Goal: Information Seeking & Learning: Learn about a topic

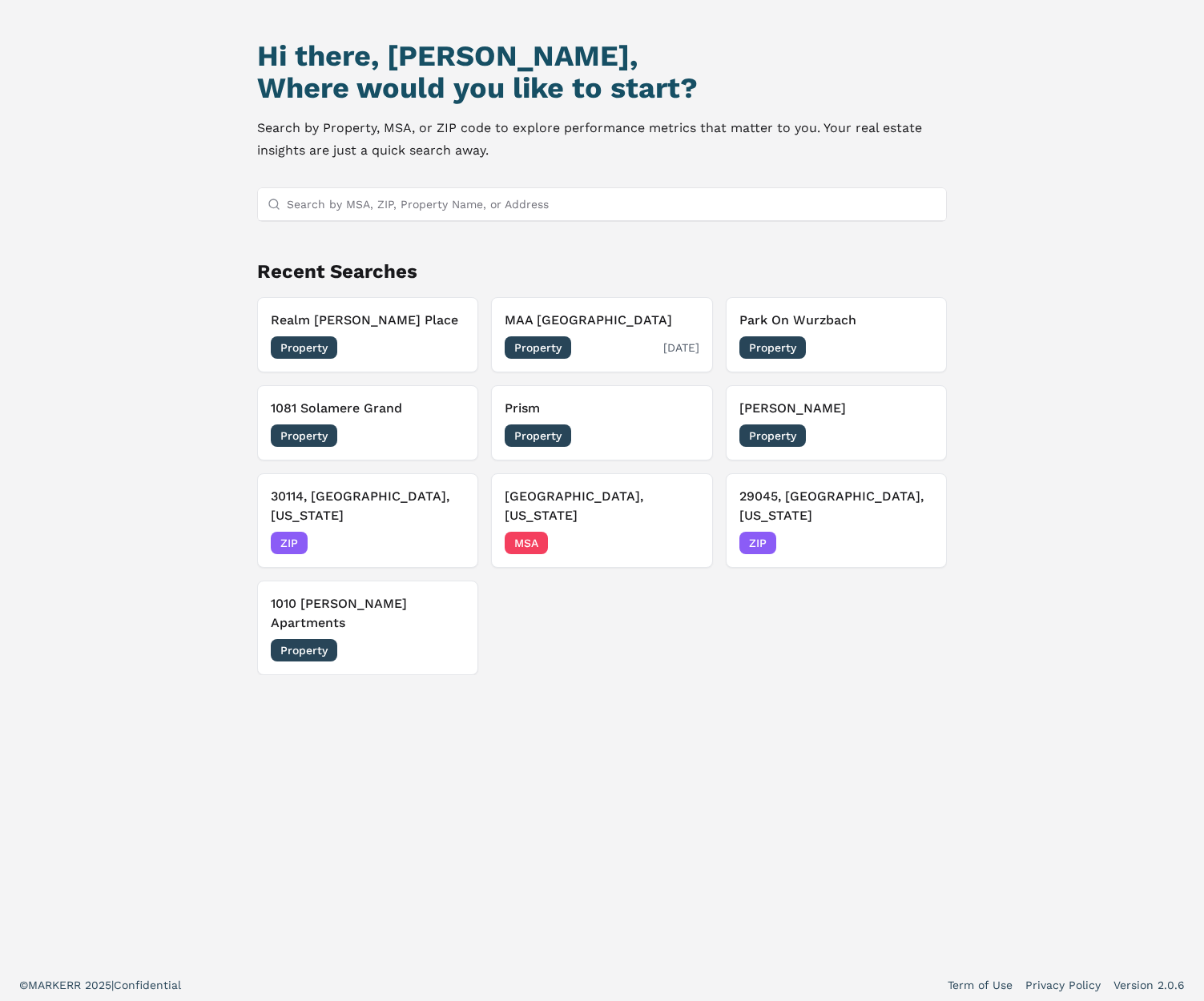
scroll to position [138, 0]
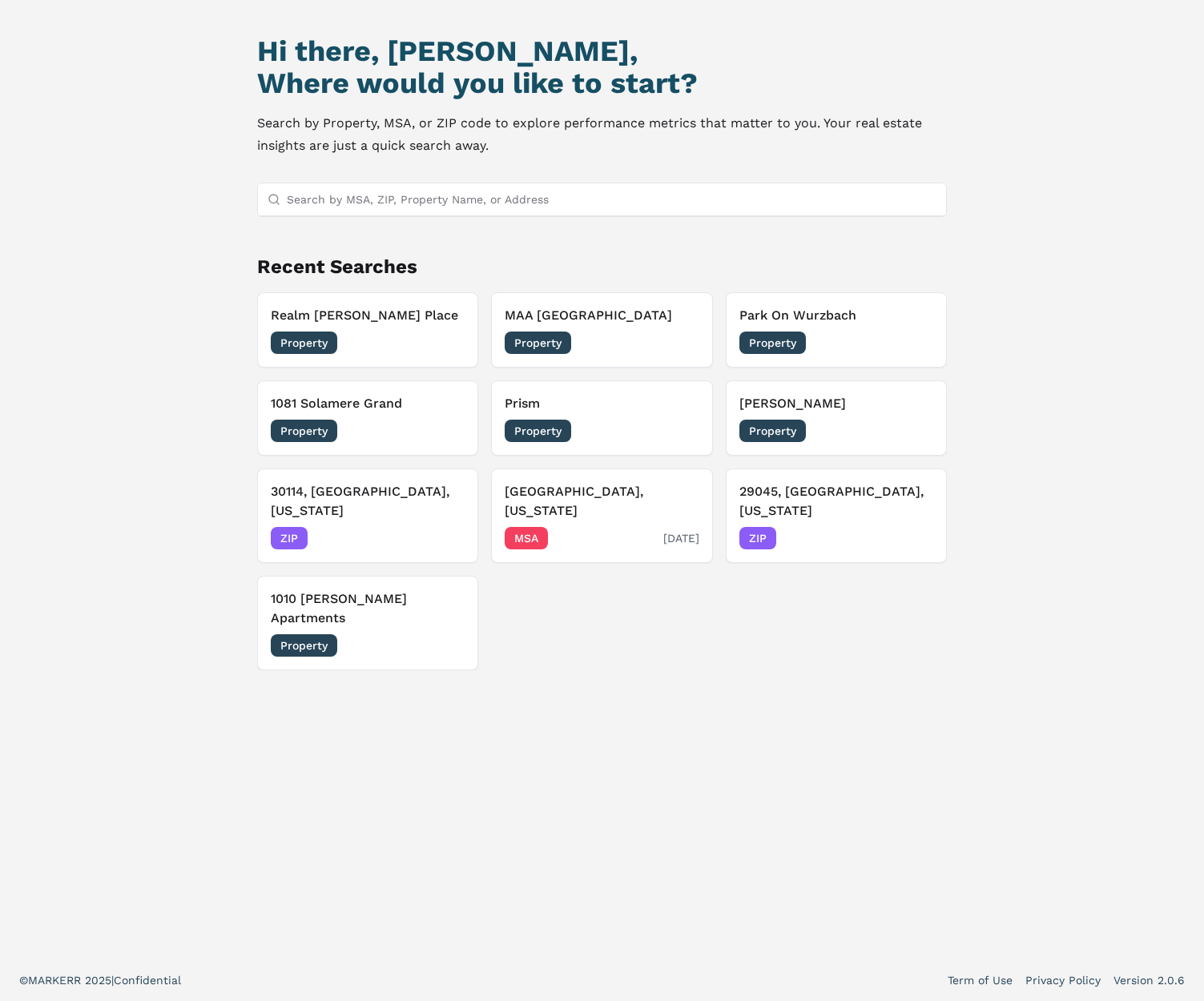
click at [607, 527] on div "MSA [DATE]" at bounding box center [602, 539] width 194 height 23
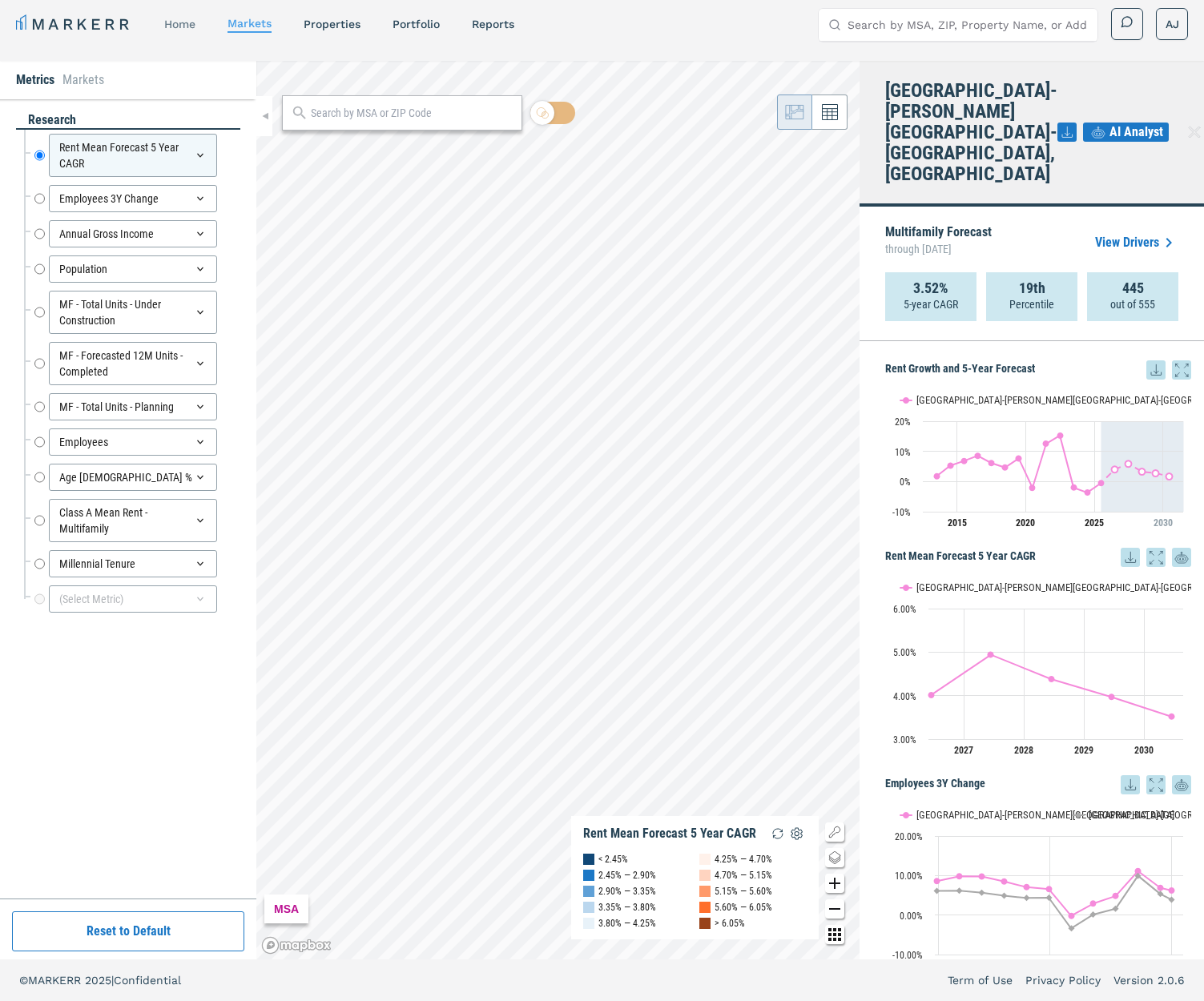
click at [195, 20] on link "home" at bounding box center [180, 24] width 31 height 13
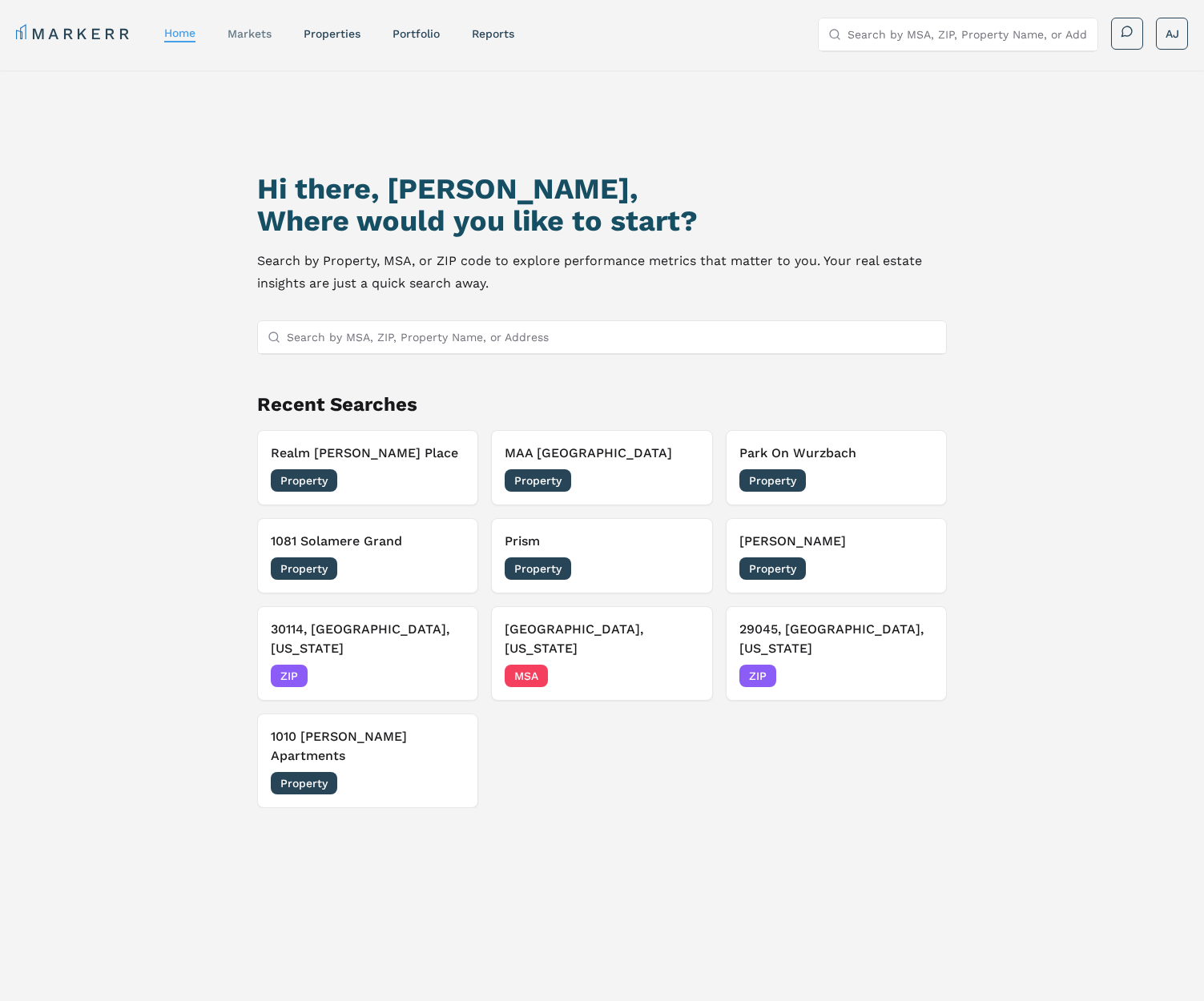
click at [262, 34] on link "markets" at bounding box center [249, 33] width 44 height 13
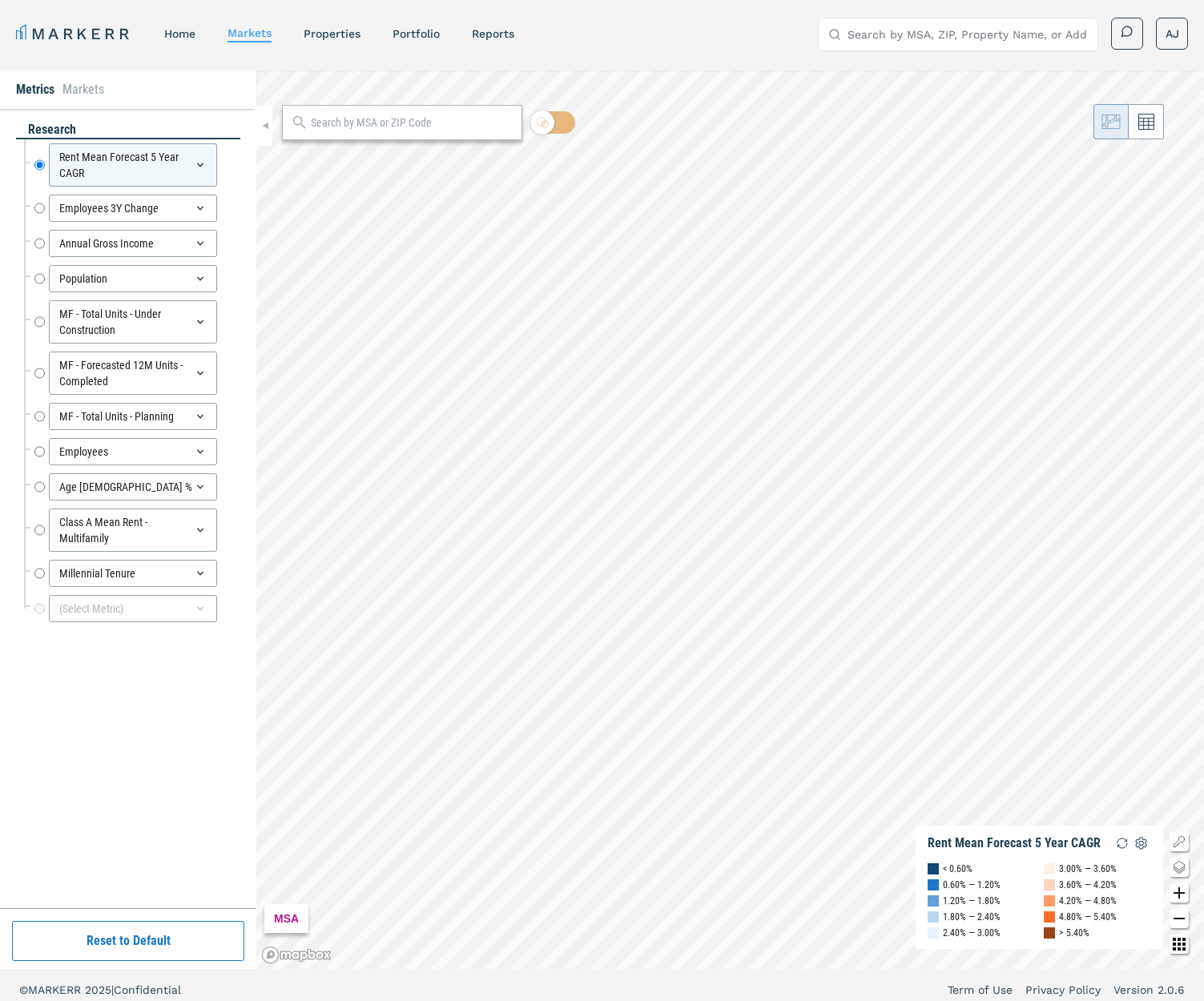
click at [68, 30] on link "MARKERR" at bounding box center [74, 34] width 116 height 23
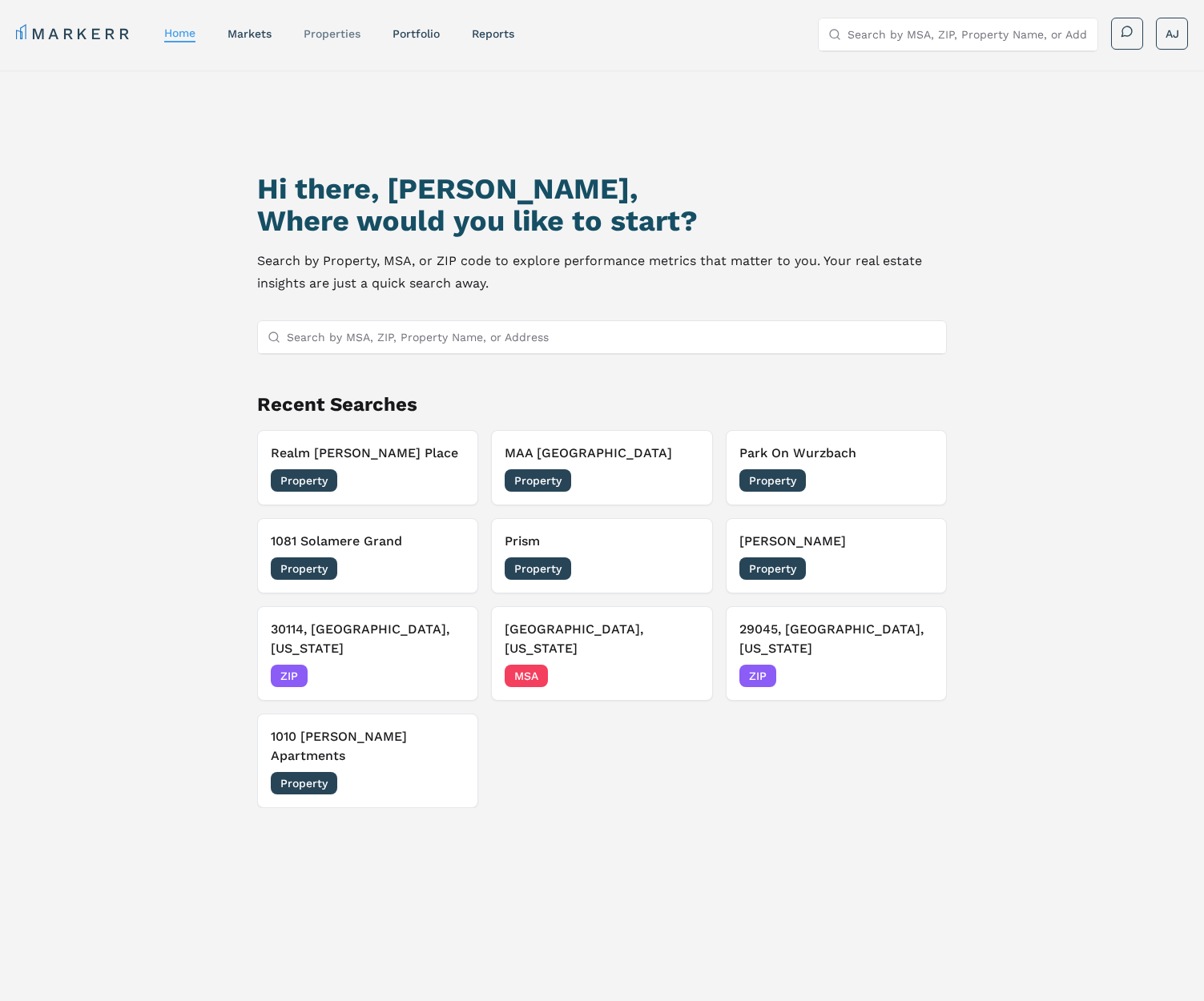
click at [319, 41] on div "properties" at bounding box center [332, 33] width 57 height 16
click at [341, 38] on link "properties" at bounding box center [332, 33] width 57 height 13
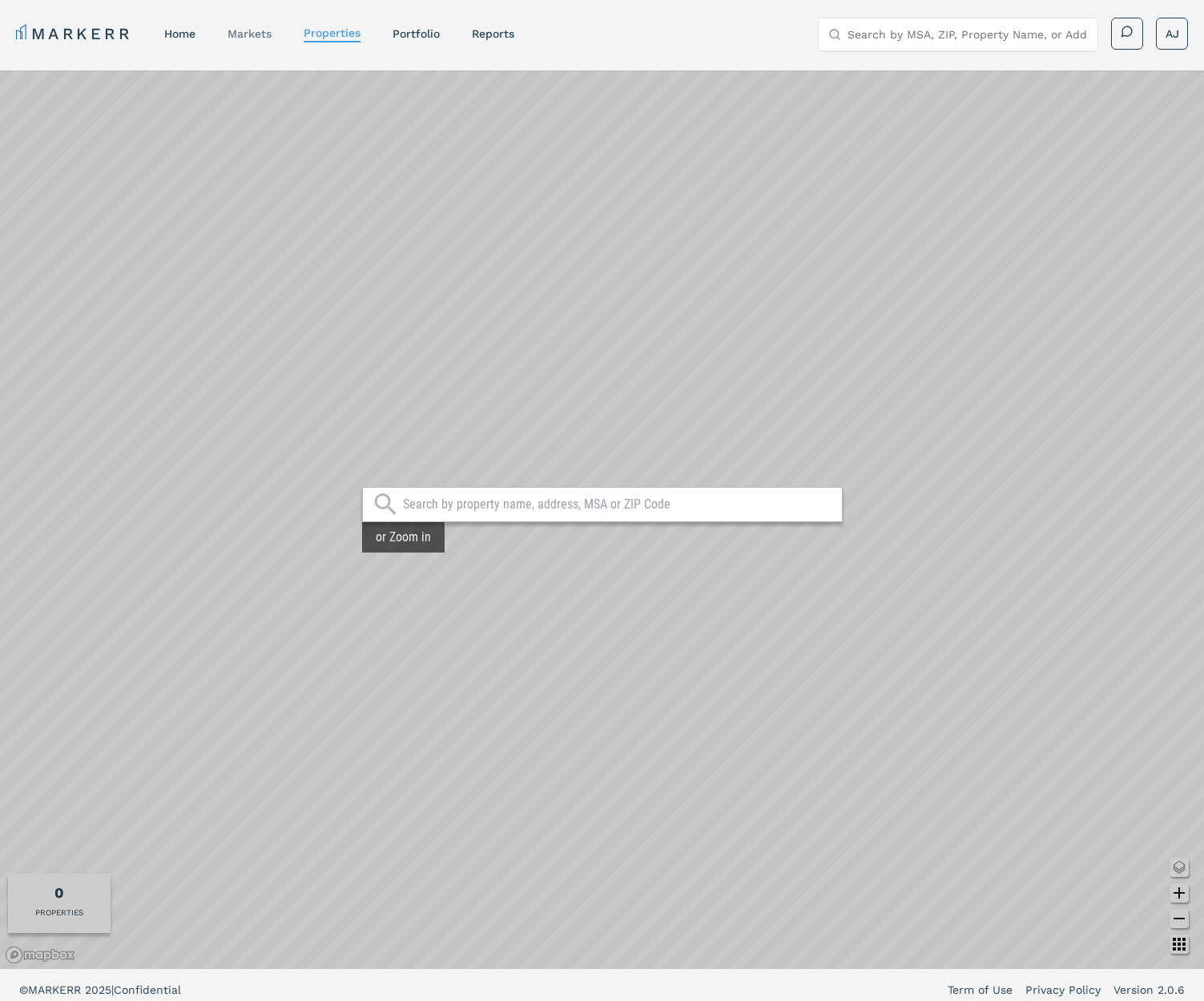
click at [263, 40] on div "markets" at bounding box center [249, 33] width 44 height 16
click at [415, 35] on link "Portfolio" at bounding box center [416, 33] width 47 height 13
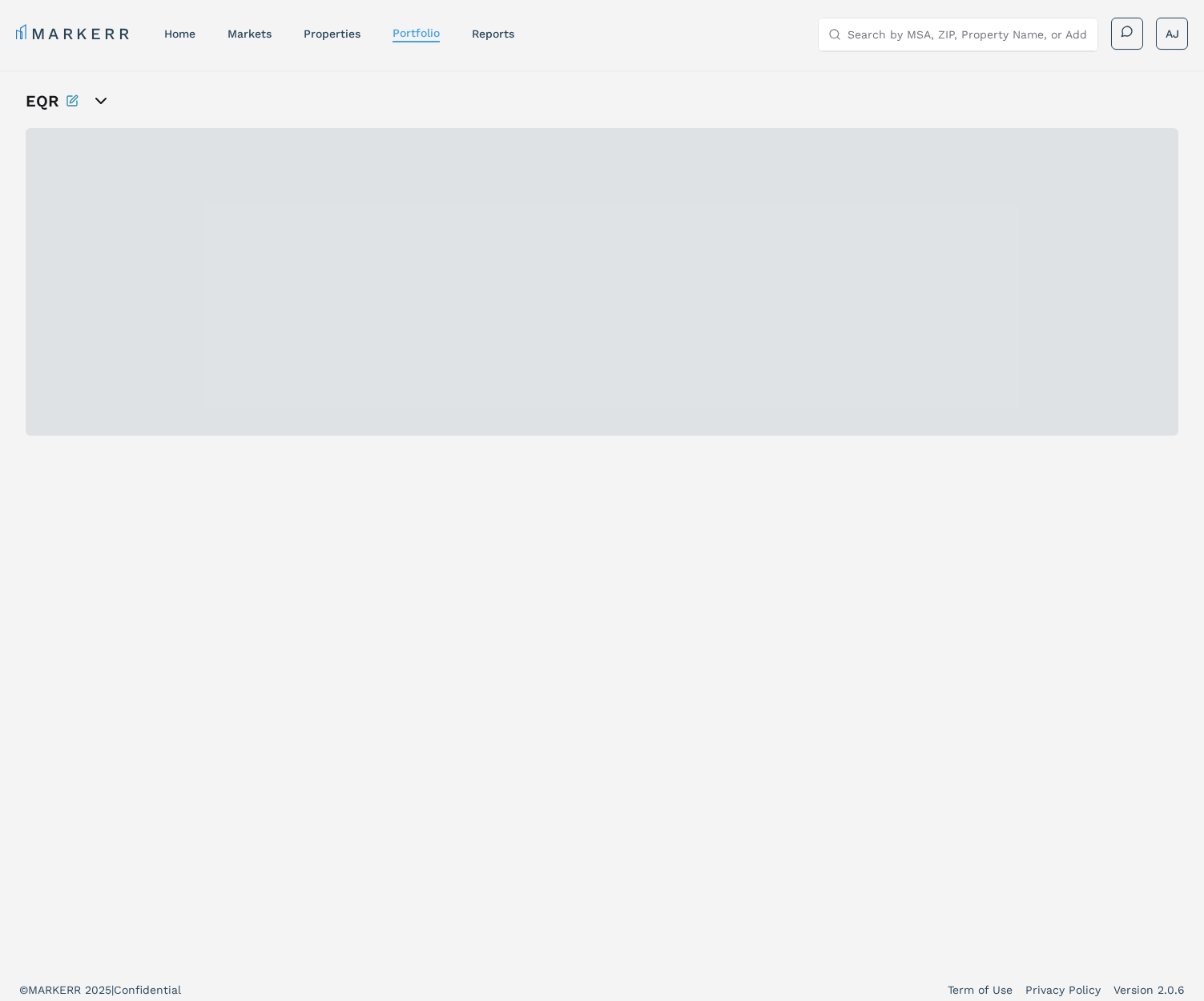
click at [100, 100] on icon "open portfolio options" at bounding box center [101, 101] width 20 height 20
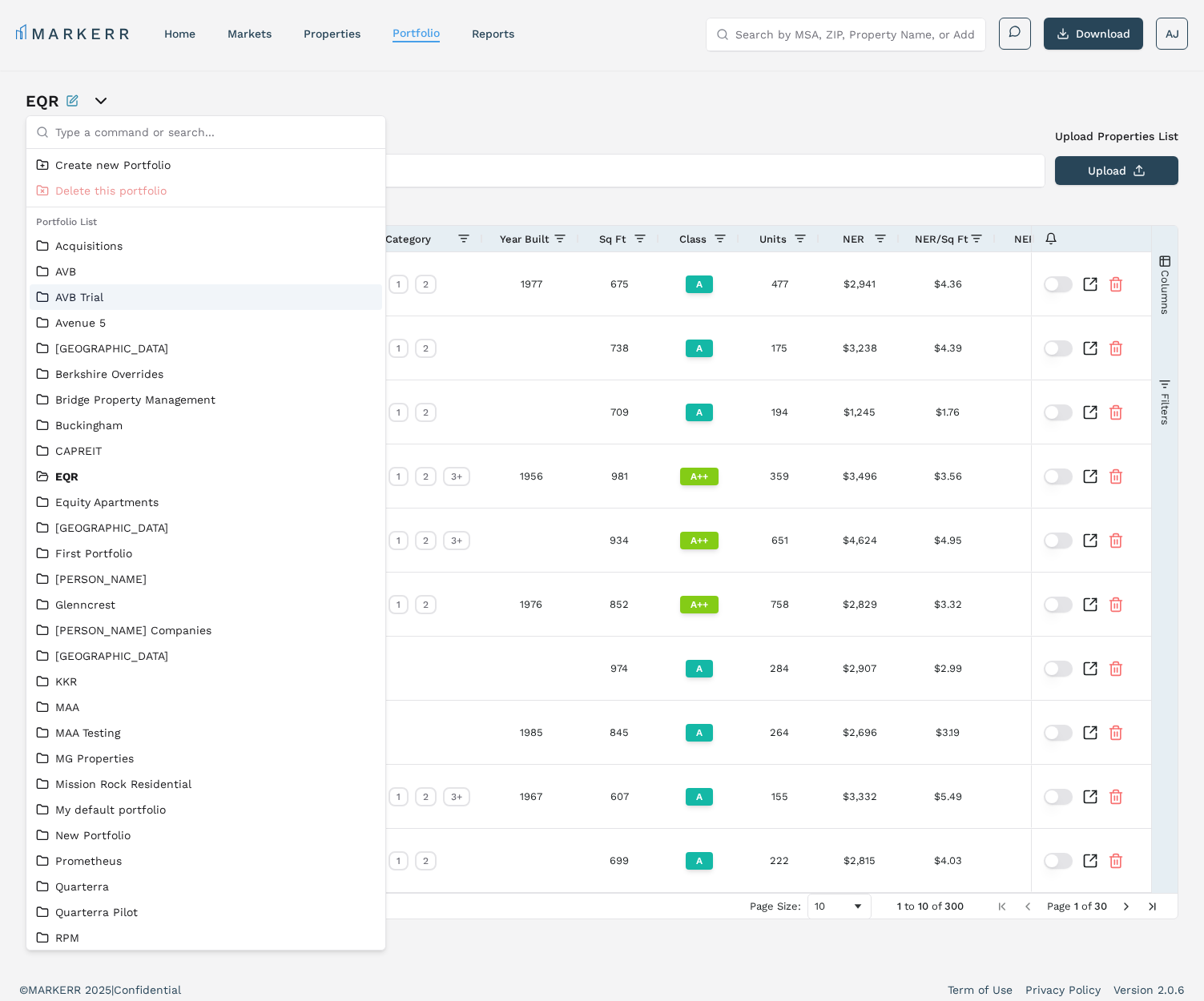
click at [529, 135] on h3 "Add New Property" at bounding box center [535, 136] width 1020 height 16
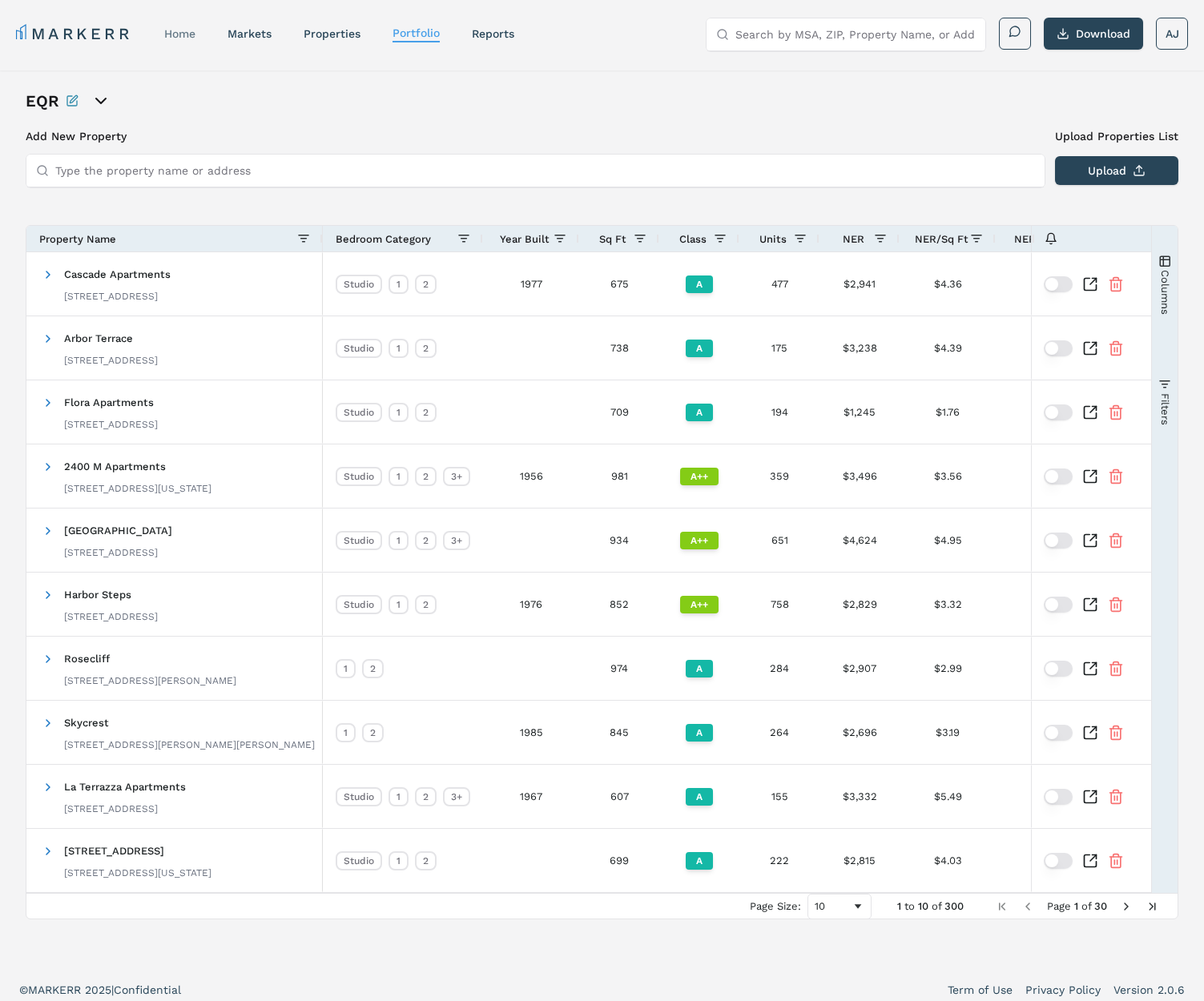
click at [190, 33] on link "home" at bounding box center [180, 33] width 31 height 13
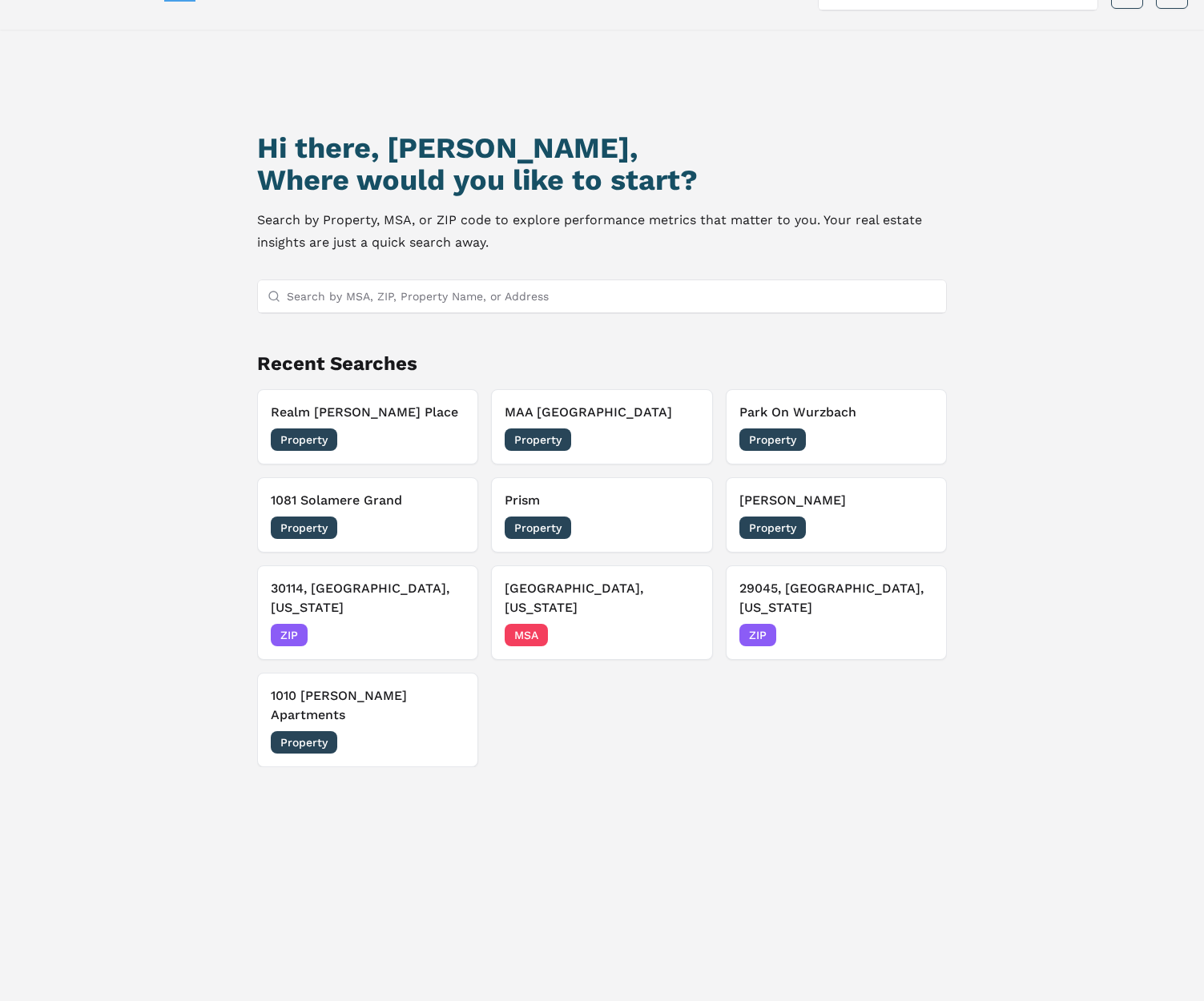
scroll to position [45, 0]
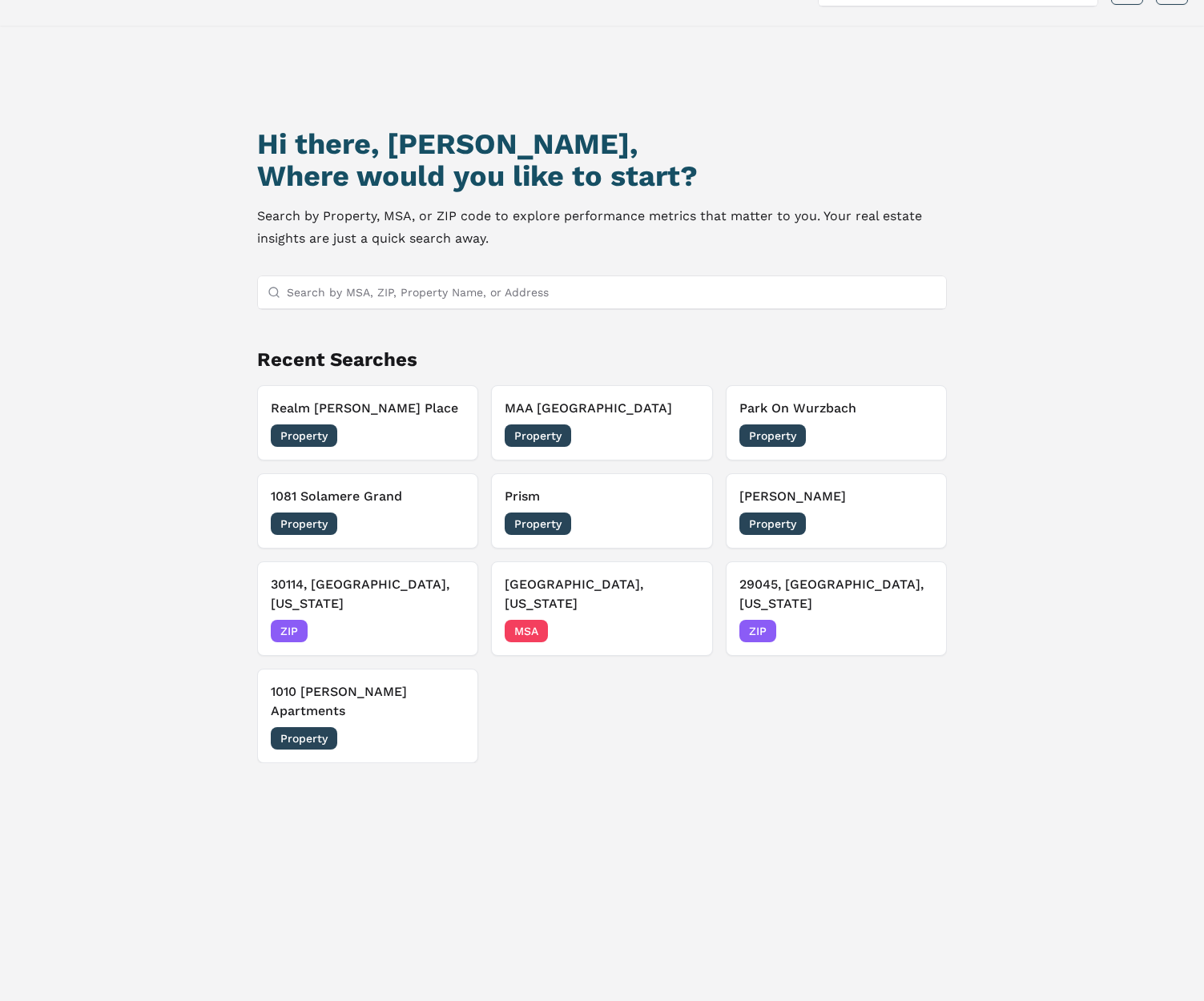
click at [730, 139] on h1 "Hi there, [PERSON_NAME]," at bounding box center [602, 143] width 689 height 32
drag, startPoint x: 751, startPoint y: 330, endPoint x: 390, endPoint y: 343, distance: 361.2
click at [291, 343] on div "Hi there, [PERSON_NAME], Where would you like to start? Search by Property, MSA…" at bounding box center [601, 552] width 843 height 1001
drag, startPoint x: 419, startPoint y: 345, endPoint x: 363, endPoint y: 360, distance: 58.0
click at [419, 345] on div "Hi there, [PERSON_NAME], Where would you like to start? Search by Property, MSA…" at bounding box center [601, 552] width 843 height 1001
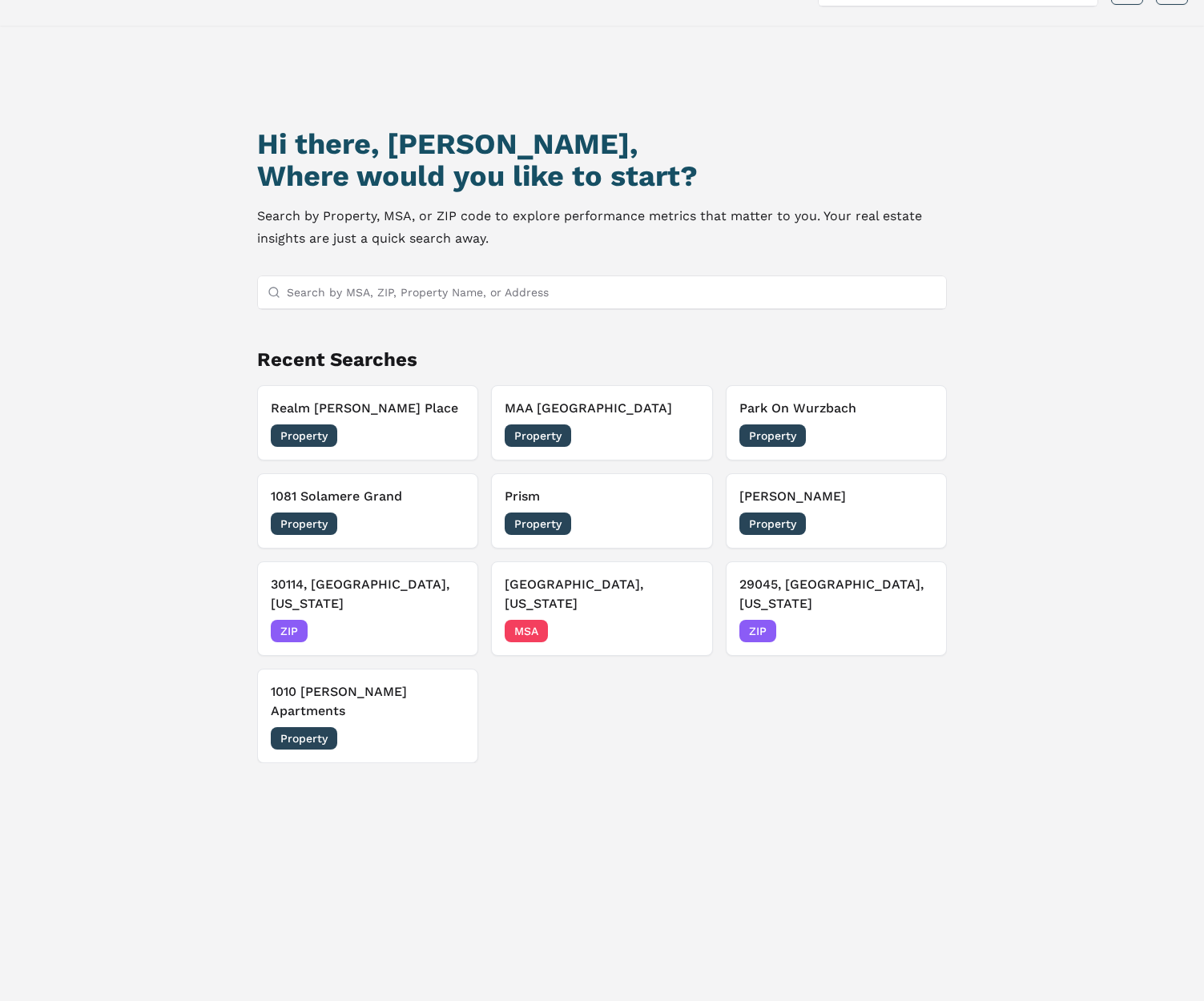
click at [363, 360] on h2 "Recent Searches" at bounding box center [602, 359] width 689 height 25
click at [363, 361] on h2 "Recent Searches" at bounding box center [602, 359] width 689 height 25
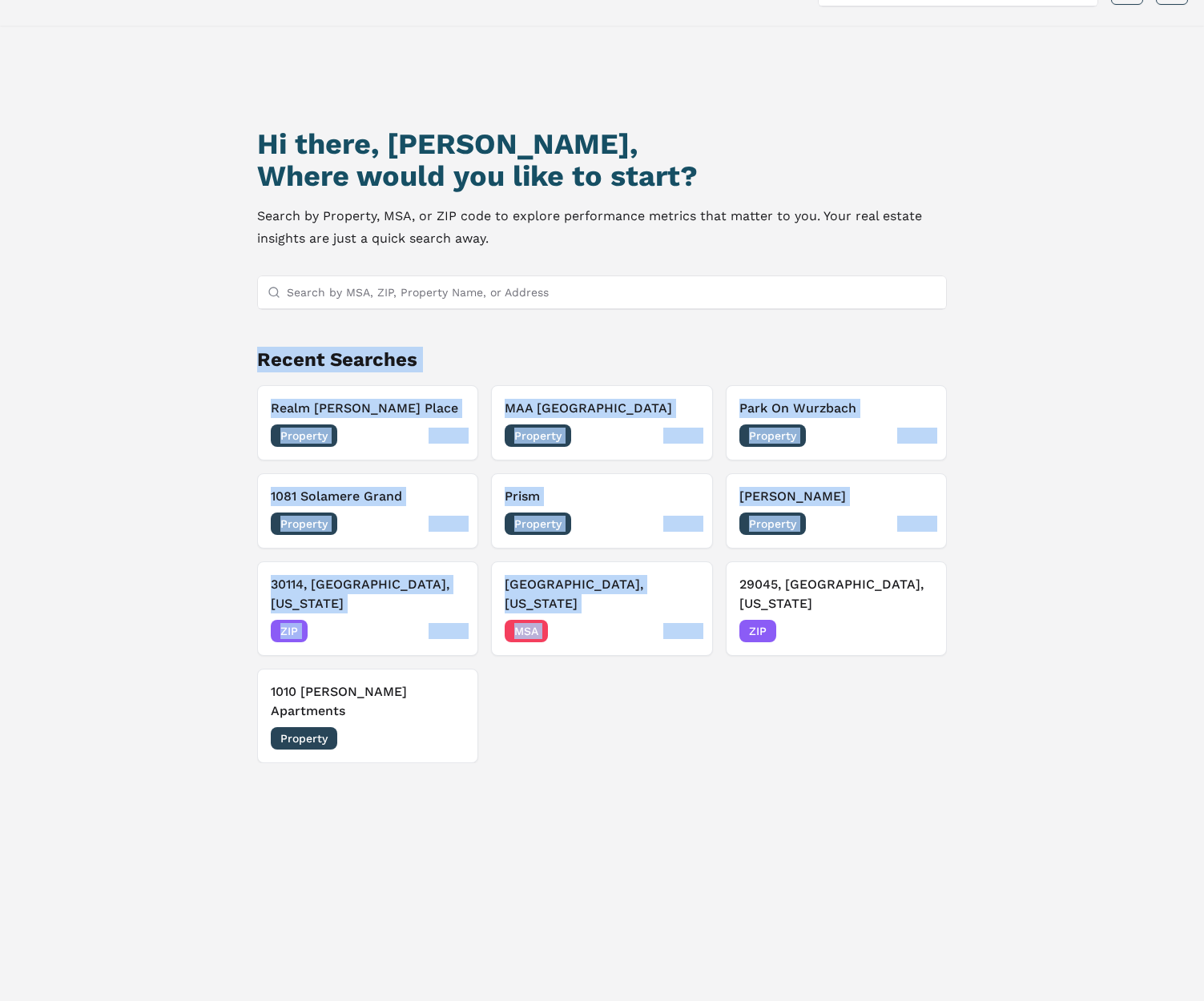
click at [715, 782] on div "Hi there, [PERSON_NAME], Where would you like to start? Search by Property, MSA…" at bounding box center [601, 552] width 843 height 1001
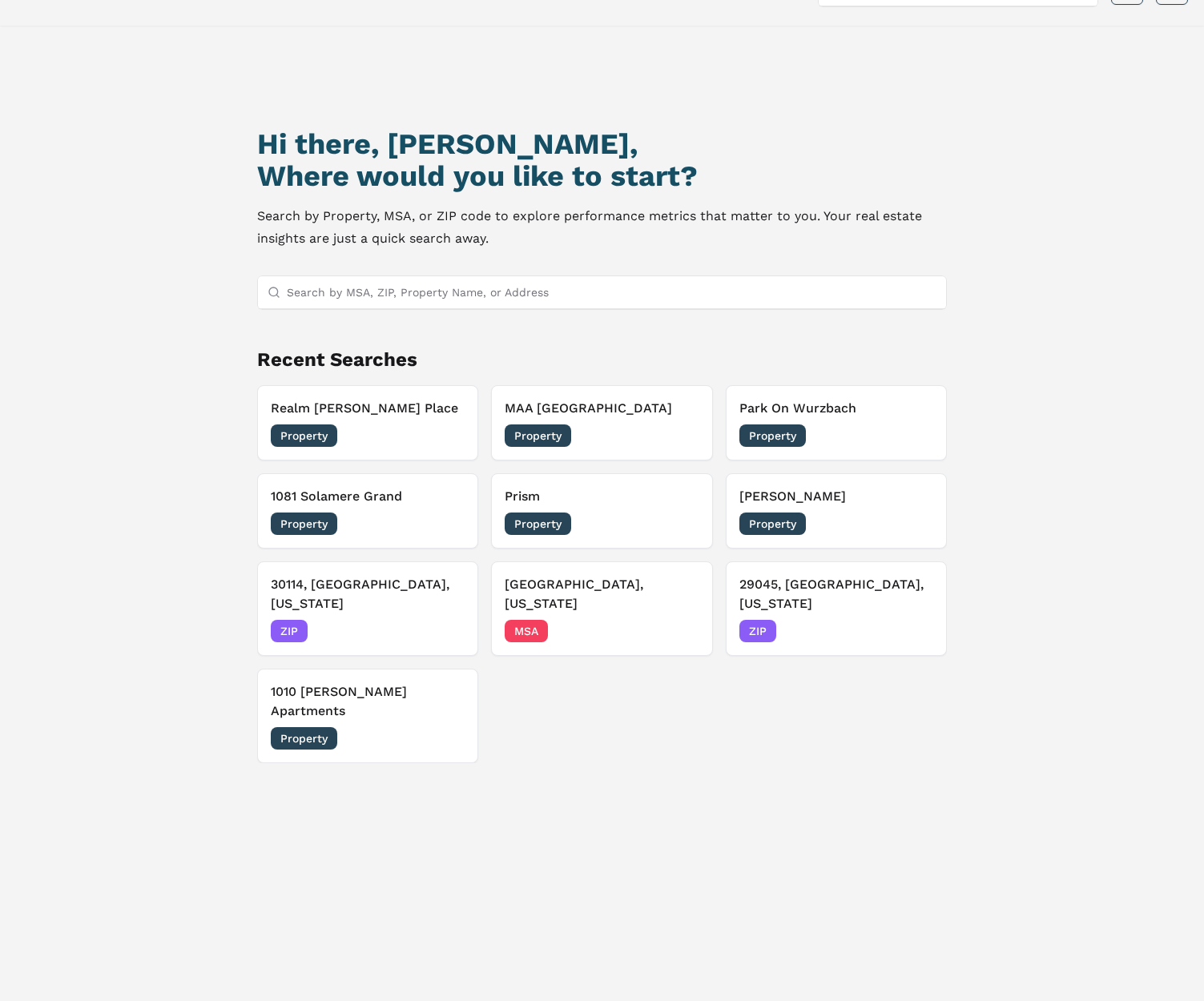
click at [732, 785] on div "Hi there, [PERSON_NAME], Where would you like to start? Search by Property, MSA…" at bounding box center [601, 552] width 843 height 1001
drag, startPoint x: 677, startPoint y: 777, endPoint x: 442, endPoint y: 680, distance: 254.2
click at [408, 679] on div "Hi there, [PERSON_NAME], Where would you like to start? Search by Property, MSA…" at bounding box center [601, 552] width 843 height 1001
drag, startPoint x: 672, startPoint y: 709, endPoint x: 690, endPoint y: 725, distance: 24.1
click at [672, 709] on div "Realm [PERSON_NAME] Place Property [DATE] MAA [GEOGRAPHIC_DATA] Property [DATE]…" at bounding box center [602, 574] width 689 height 378
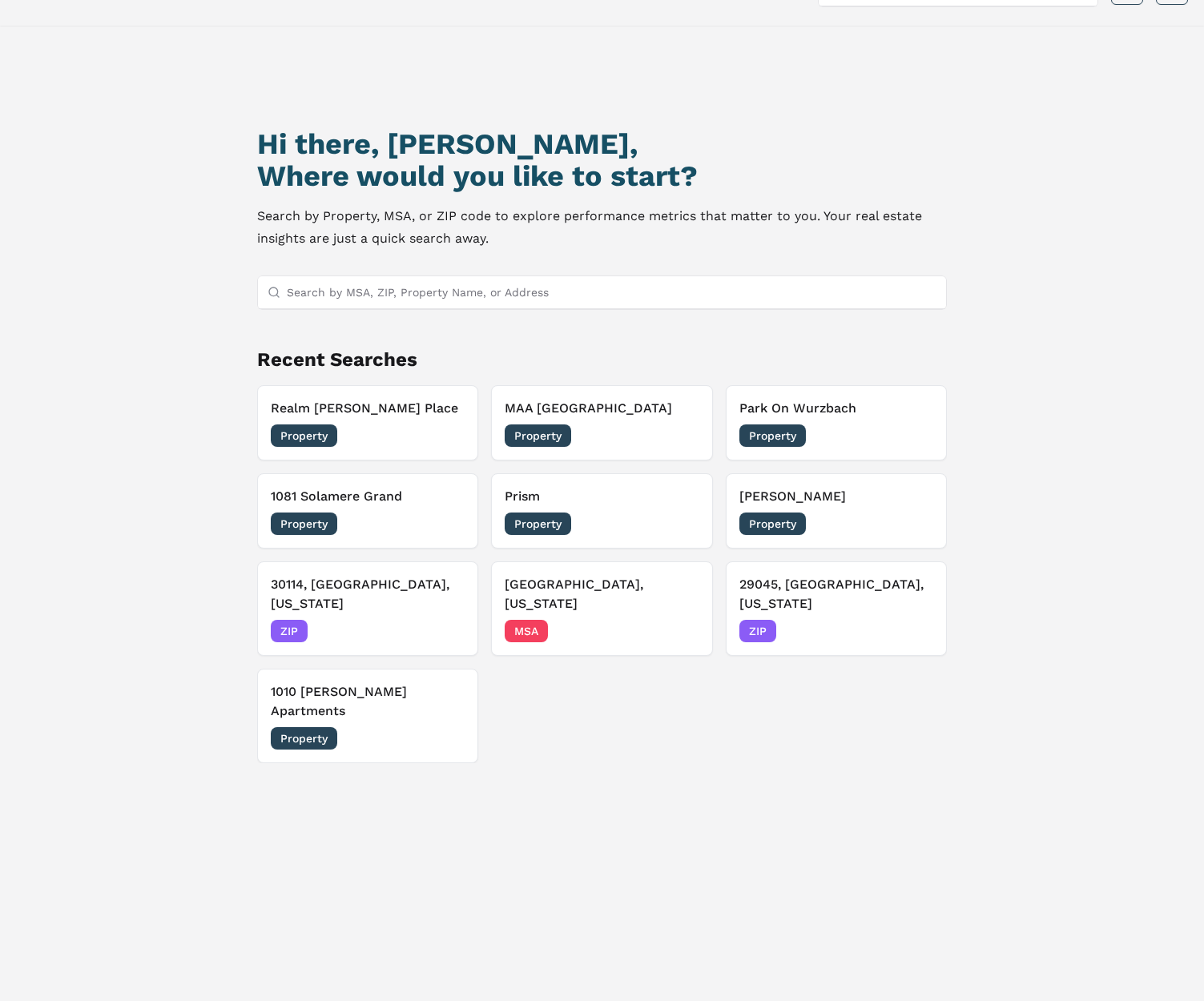
drag, startPoint x: 659, startPoint y: 722, endPoint x: 291, endPoint y: 358, distance: 517.6
click at [283, 348] on div "Hi there, [PERSON_NAME], Where would you like to start? Search by Property, MSA…" at bounding box center [601, 552] width 843 height 1001
click at [291, 360] on h2 "Recent Searches" at bounding box center [602, 359] width 689 height 25
click at [291, 361] on h2 "Recent Searches" at bounding box center [602, 359] width 689 height 25
drag, startPoint x: 291, startPoint y: 361, endPoint x: 442, endPoint y: 536, distance: 231.1
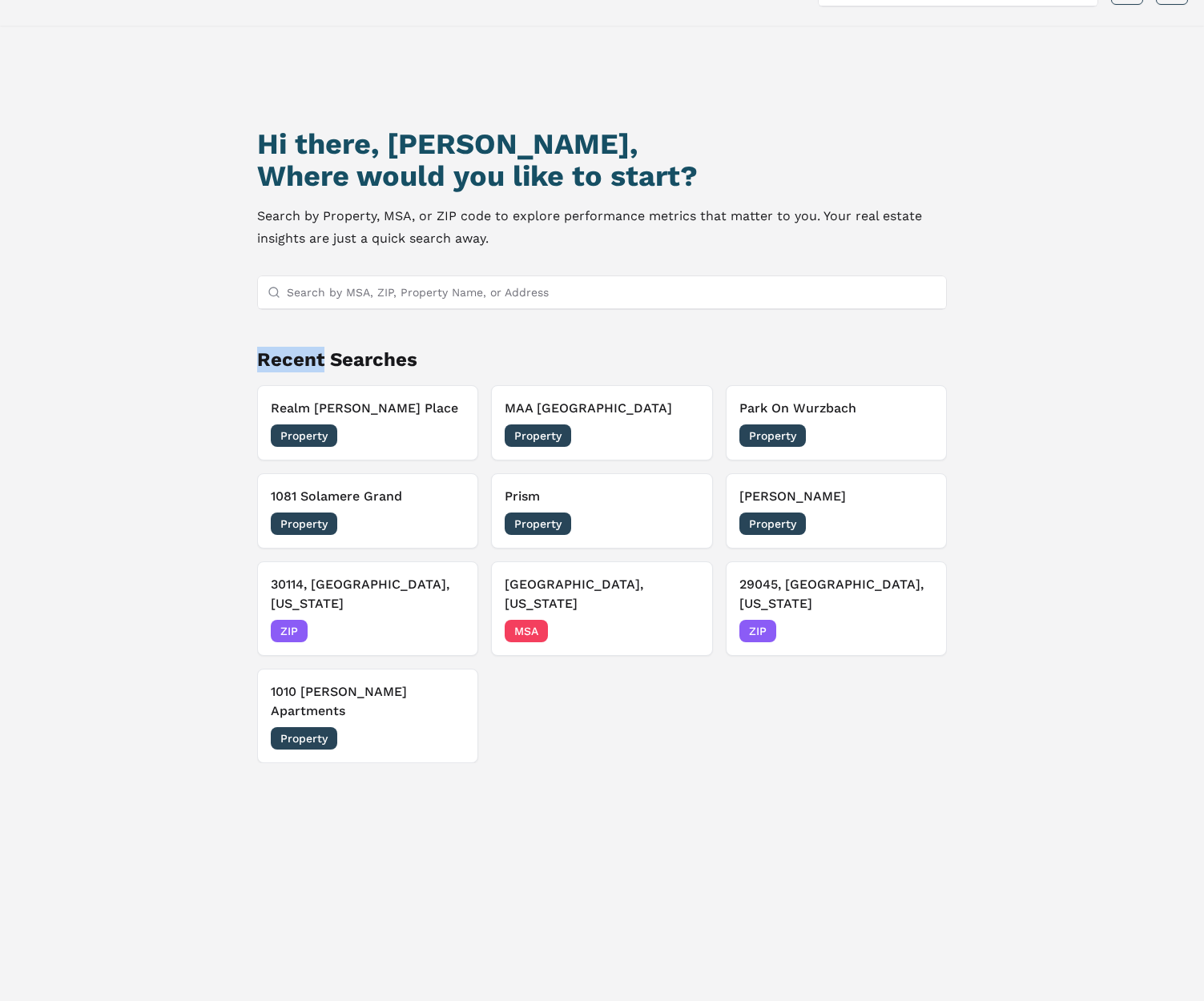
click at [291, 361] on h2 "Recent Searches" at bounding box center [602, 359] width 689 height 25
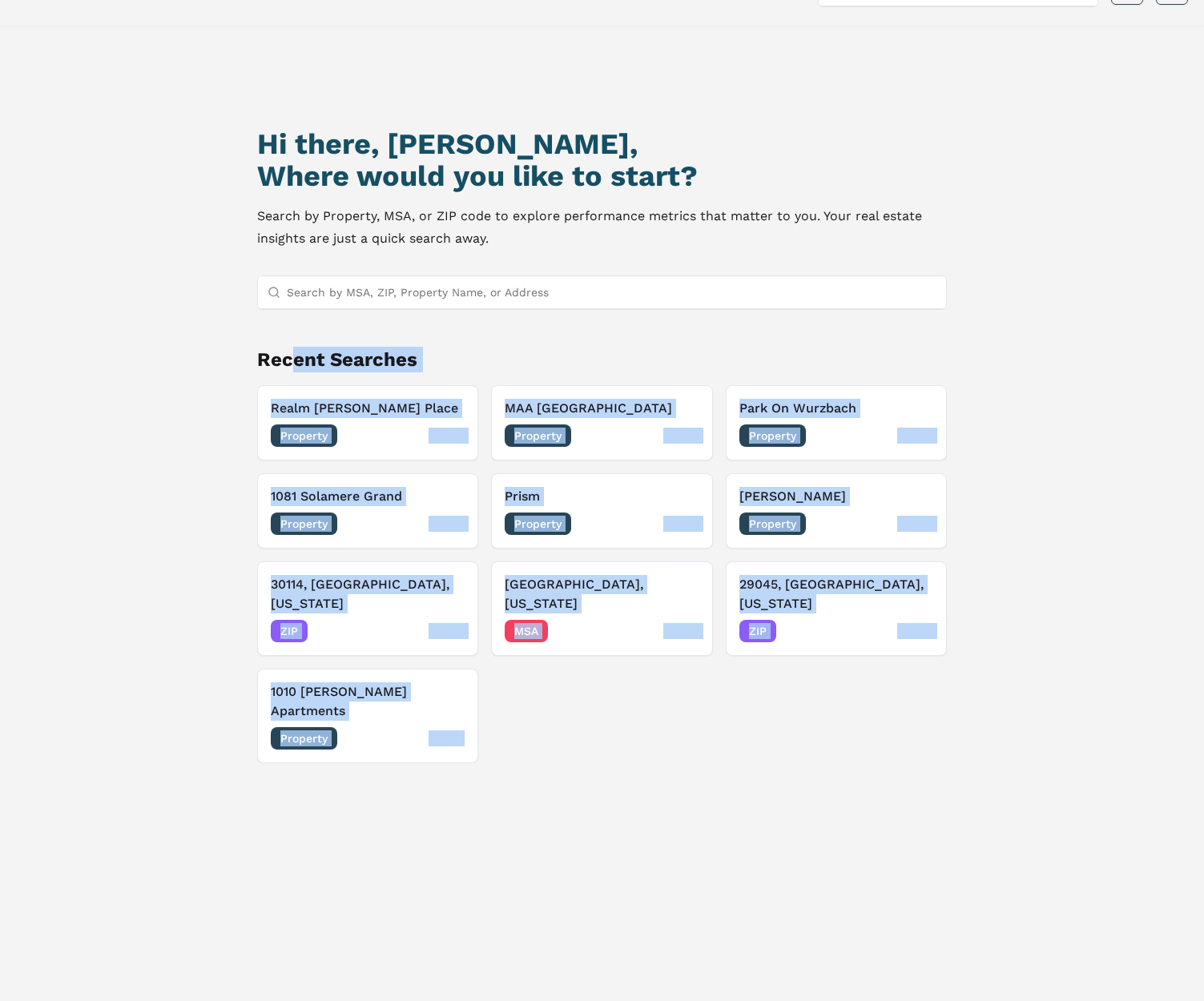
click at [530, 805] on div "Hi there, [PERSON_NAME], Where would you like to start? Search by Property, MSA…" at bounding box center [601, 552] width 843 height 1001
drag, startPoint x: 562, startPoint y: 802, endPoint x: 661, endPoint y: 592, distance: 232.2
click at [563, 802] on div "Hi there, [PERSON_NAME], Where would you like to start? Search by Property, MSA…" at bounding box center [601, 552] width 843 height 1001
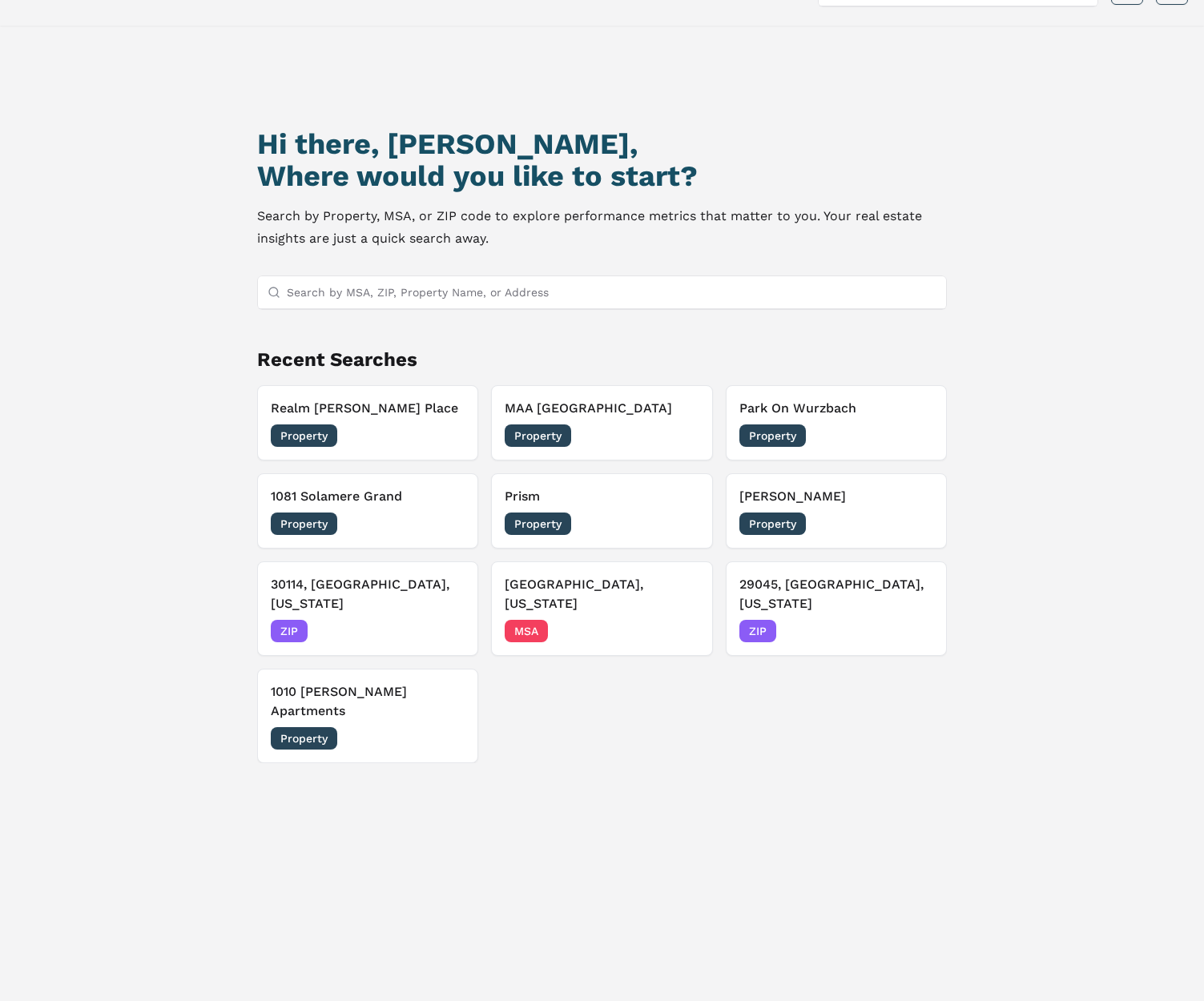
drag, startPoint x: 336, startPoint y: 117, endPoint x: 352, endPoint y: 158, distance: 44.0
click at [335, 120] on div "Hi there, [PERSON_NAME], Where would you like to start? Search by Property, MSA…" at bounding box center [601, 552] width 843 height 1001
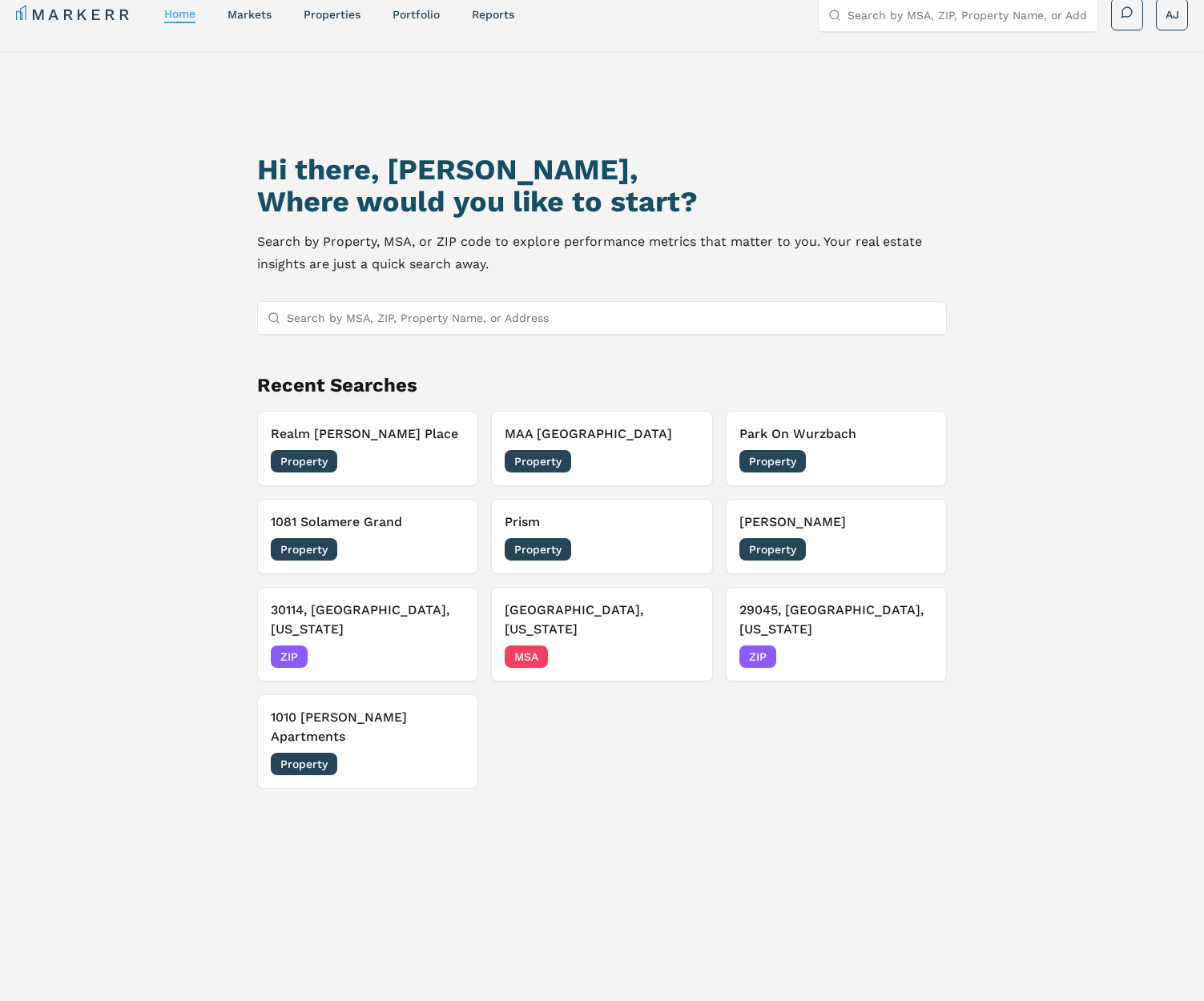
scroll to position [0, 0]
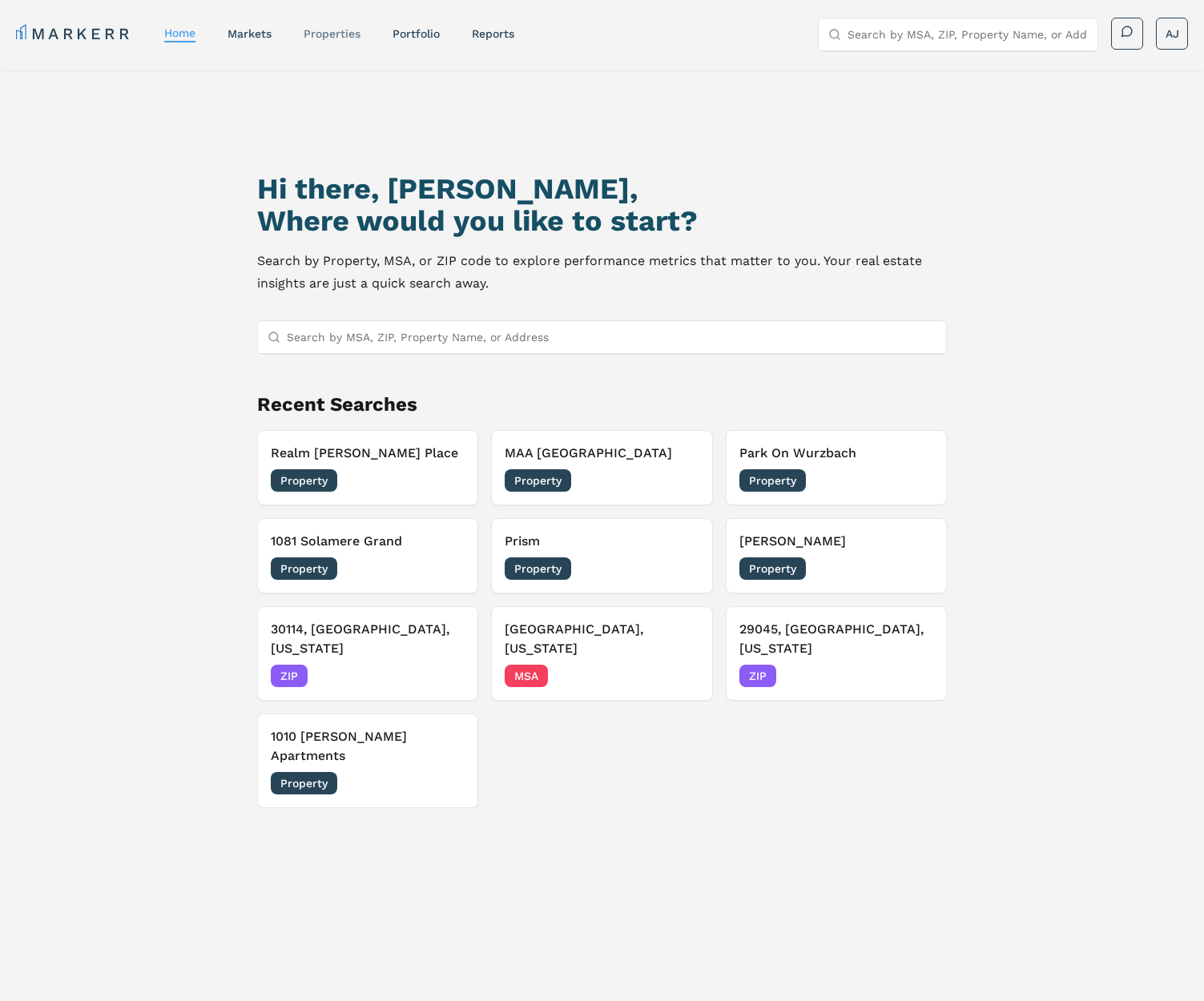
click at [345, 28] on link "properties" at bounding box center [332, 33] width 57 height 13
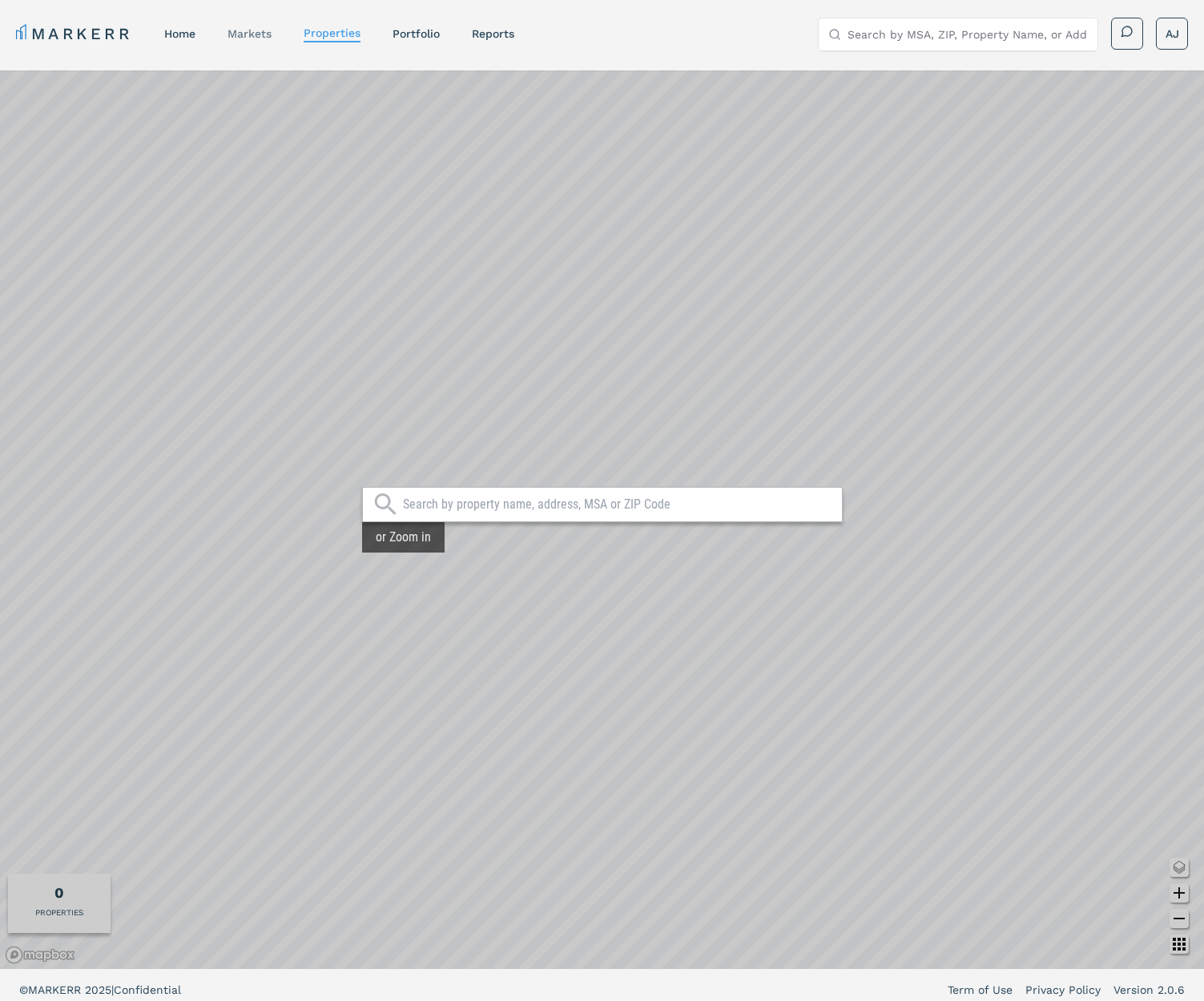
click at [260, 37] on link "markets" at bounding box center [249, 33] width 44 height 13
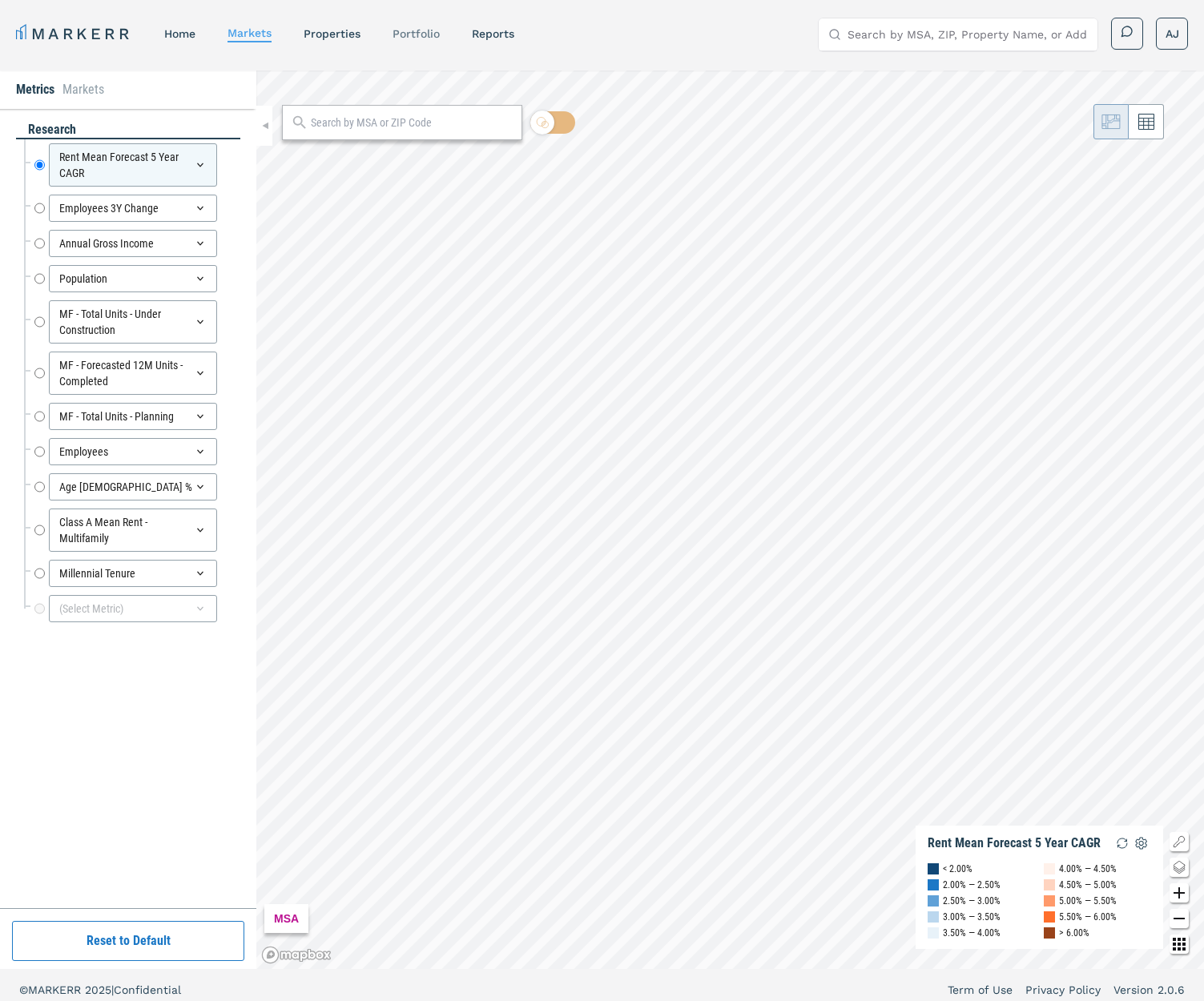
click at [413, 33] on link "Portfolio" at bounding box center [416, 33] width 47 height 13
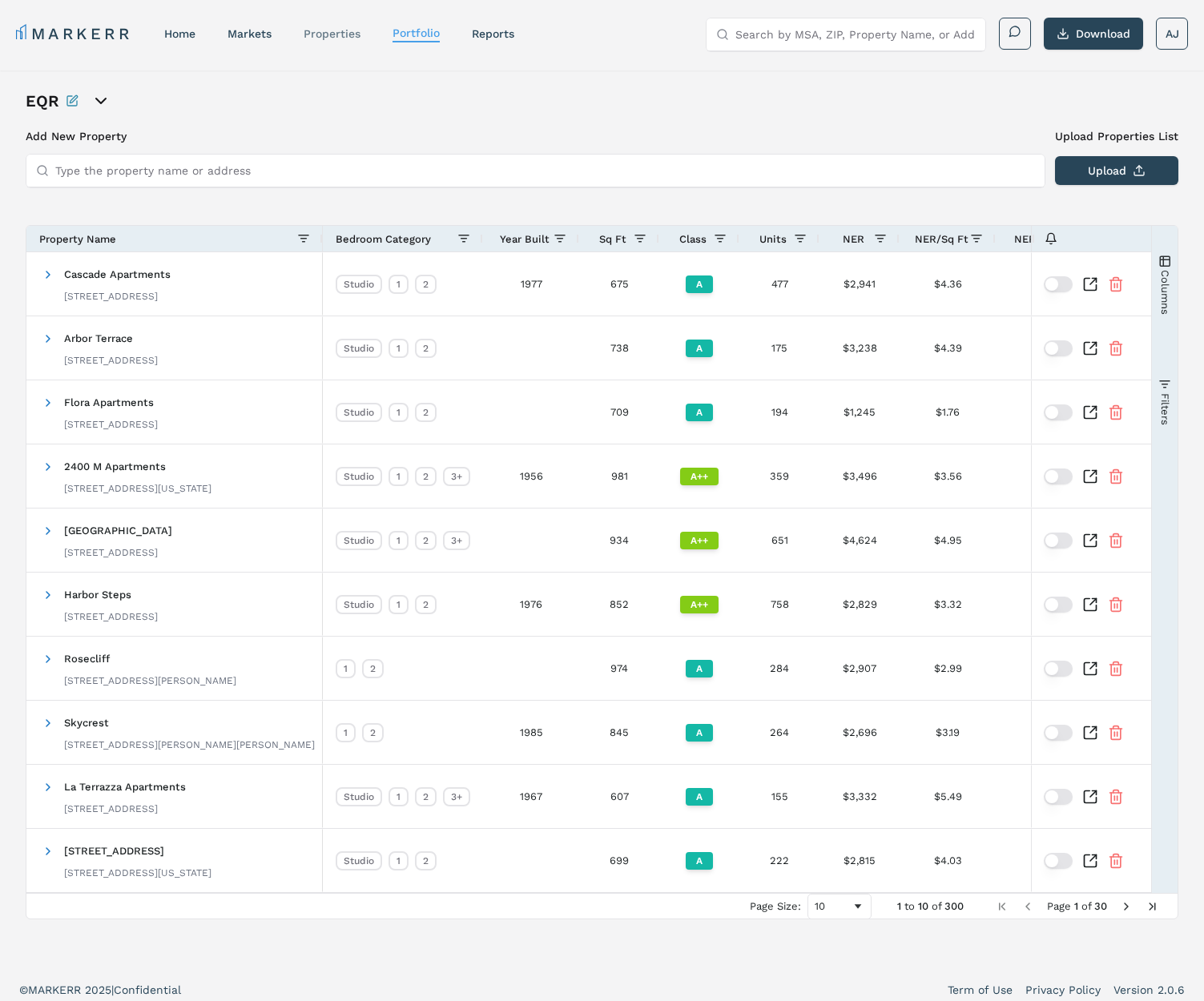
click at [309, 35] on link "properties" at bounding box center [332, 33] width 57 height 13
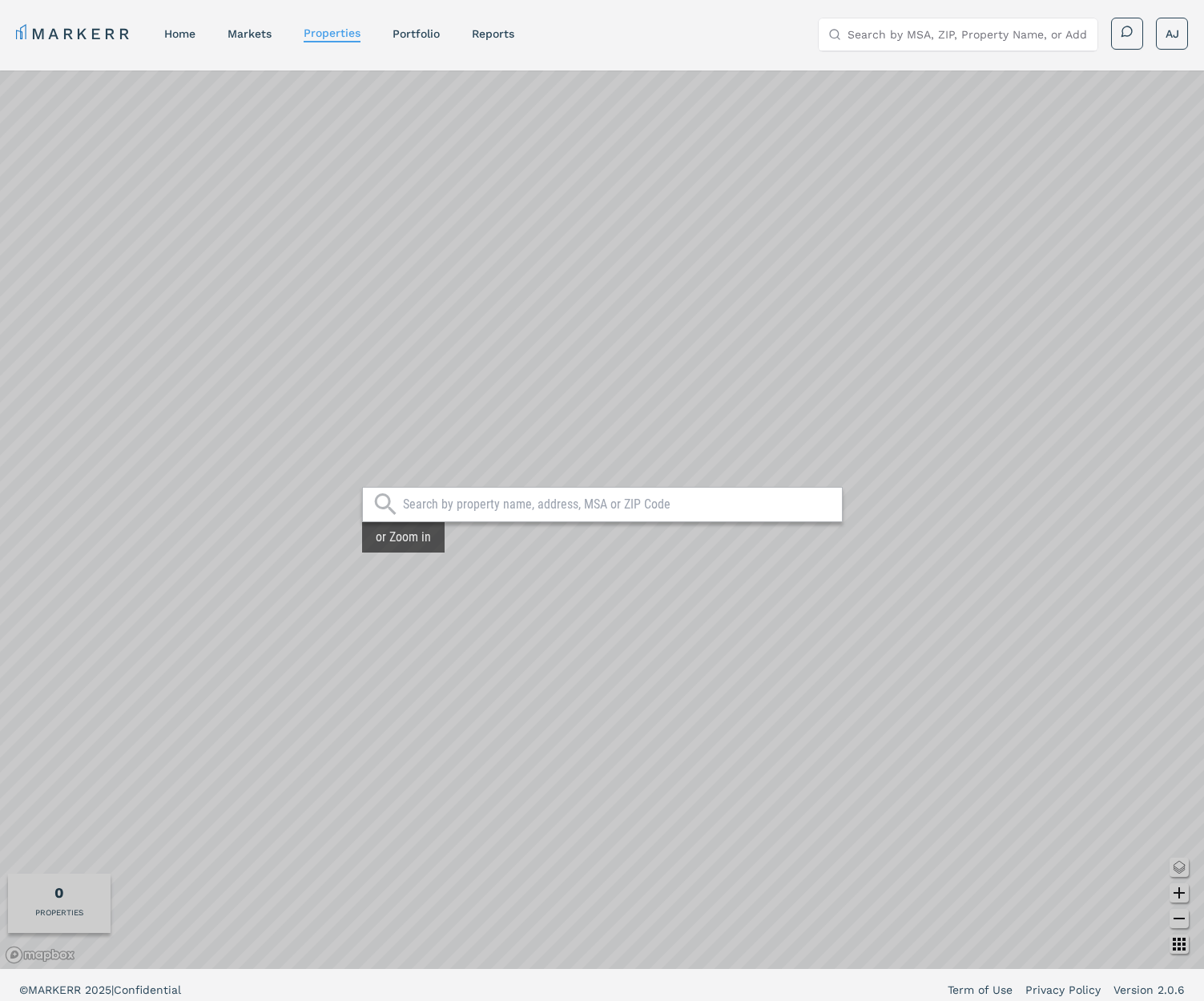
click at [205, 30] on nav "MARKERR home markets properties Portfolio reports" at bounding box center [265, 34] width 498 height 23
click at [191, 28] on link "home" at bounding box center [180, 33] width 31 height 13
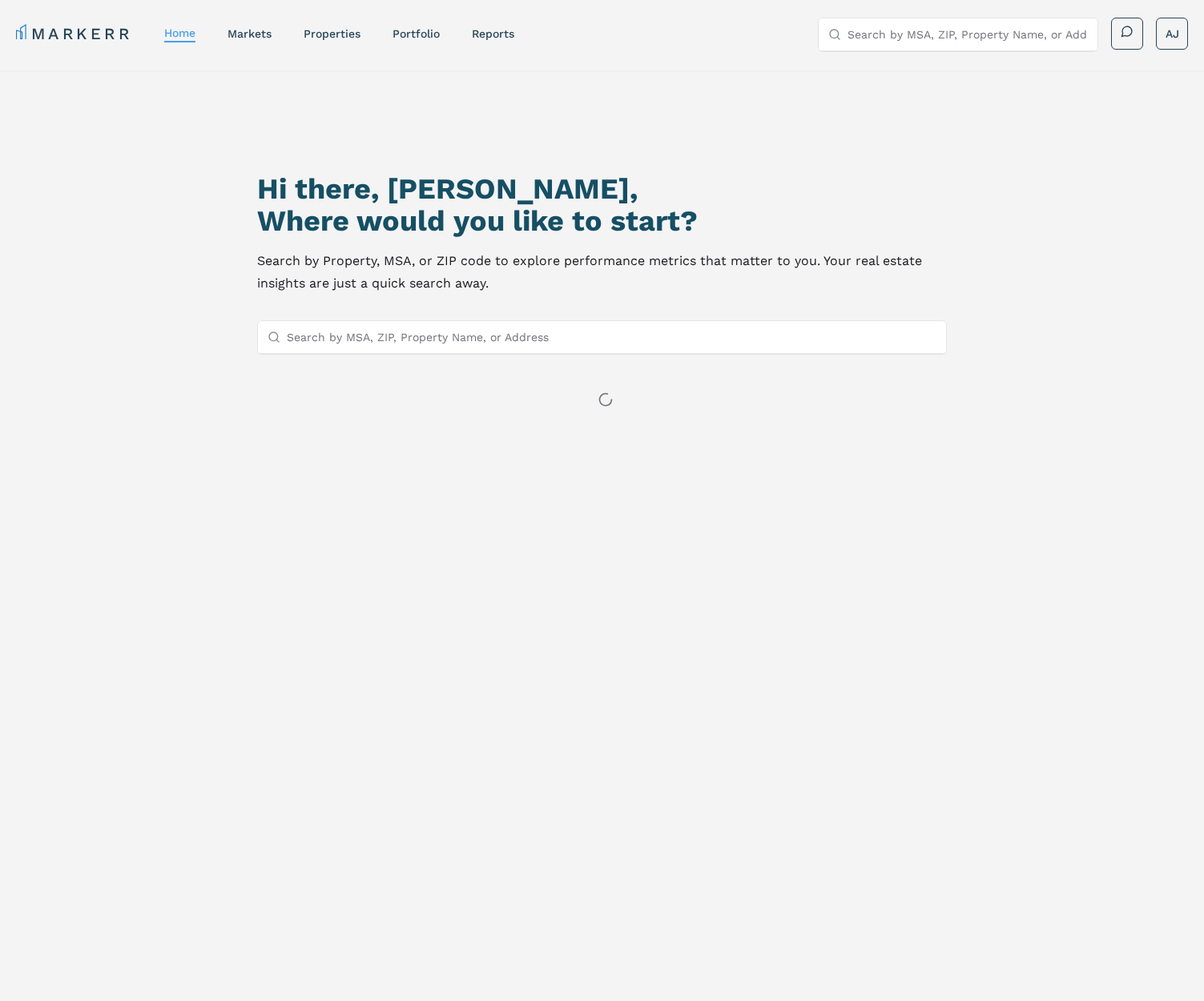
click at [270, 25] on div "markets" at bounding box center [249, 33] width 44 height 16
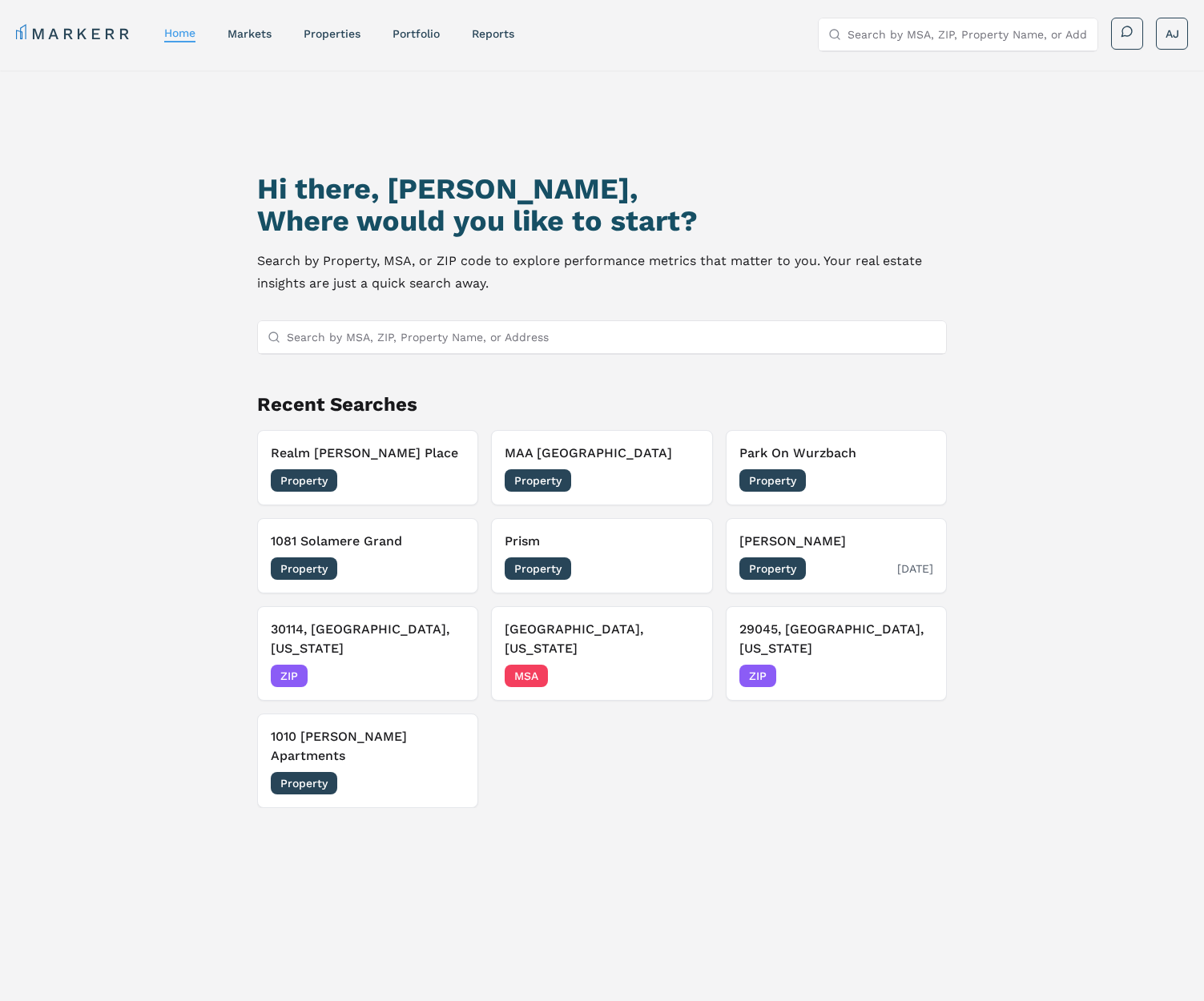
click at [897, 565] on span "[DATE]" at bounding box center [915, 569] width 36 height 16
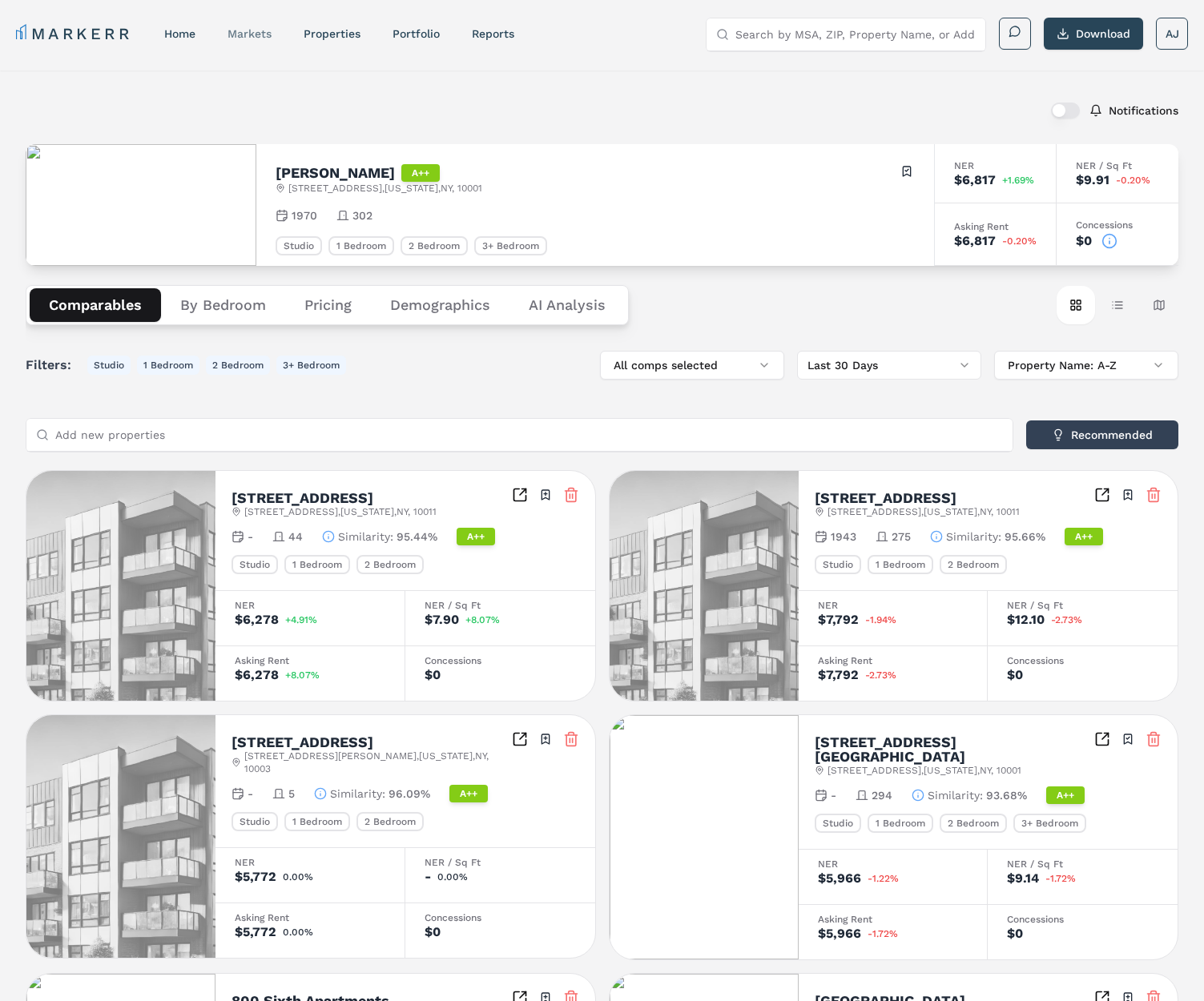
click at [230, 28] on link "markets" at bounding box center [249, 33] width 44 height 13
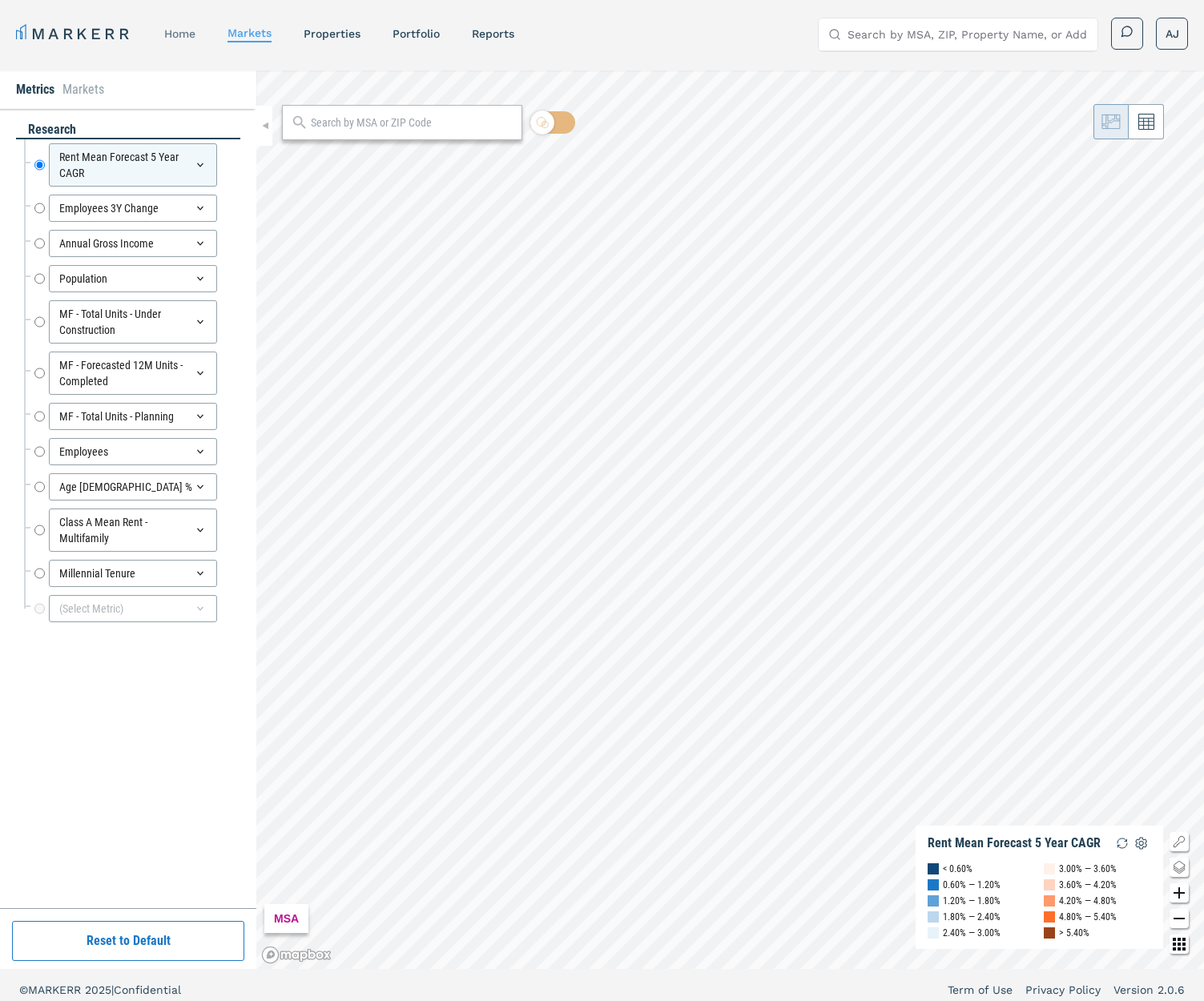
click at [186, 31] on link "home" at bounding box center [180, 33] width 31 height 13
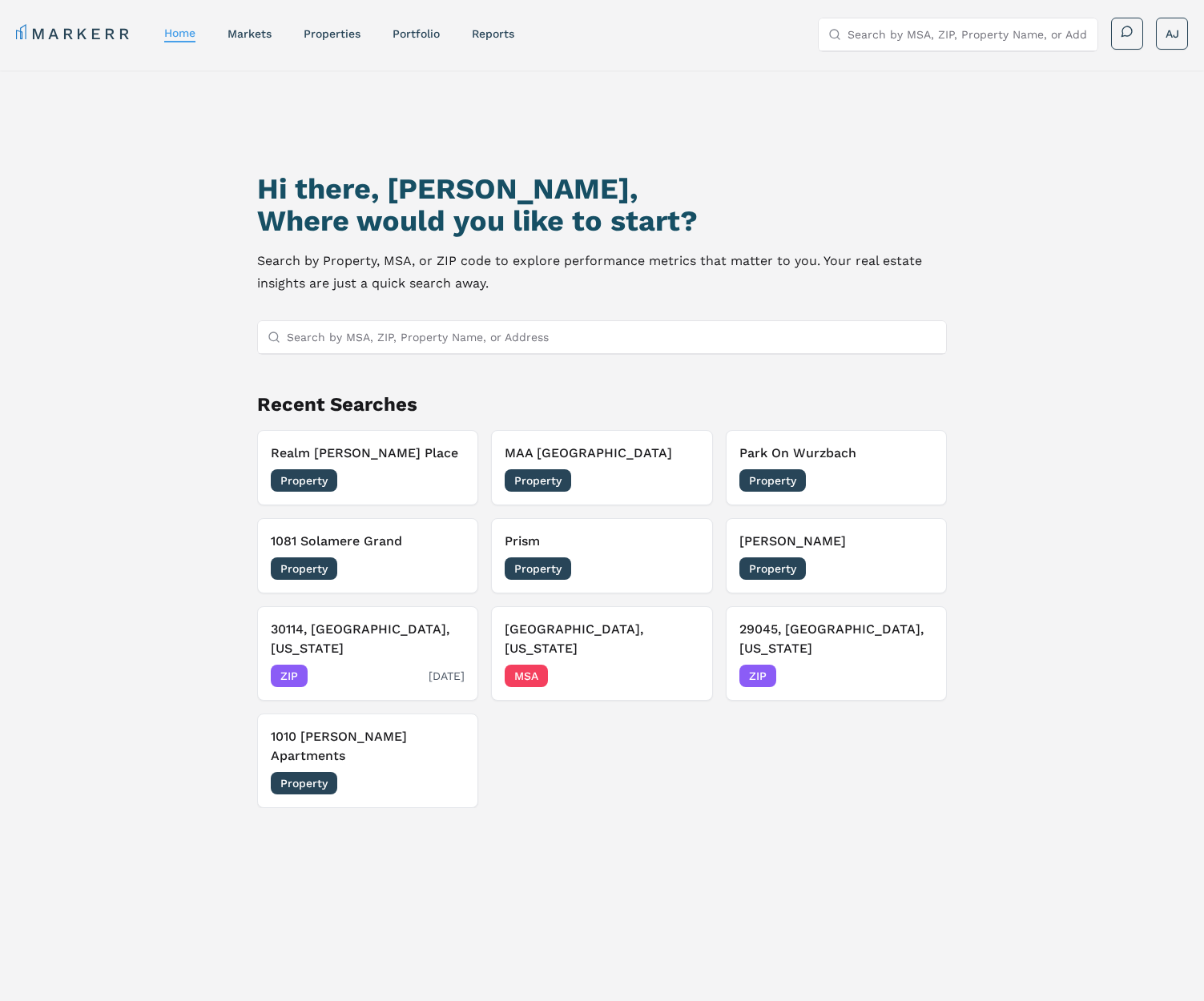
scroll to position [1, 0]
click at [783, 194] on h1 "Hi there, [PERSON_NAME]," at bounding box center [602, 188] width 689 height 32
click at [803, 259] on p "Search by Property, MSA, or ZIP code to explore performance metrics that matter…" at bounding box center [602, 271] width 689 height 45
click at [825, 261] on p "Search by Property, MSA, or ZIP code to explore performance metrics that matter…" at bounding box center [602, 271] width 689 height 45
click at [1030, 312] on div "Hi there, [PERSON_NAME], Where would you like to start? Search by Property, MSA…" at bounding box center [602, 584] width 1204 height 1027
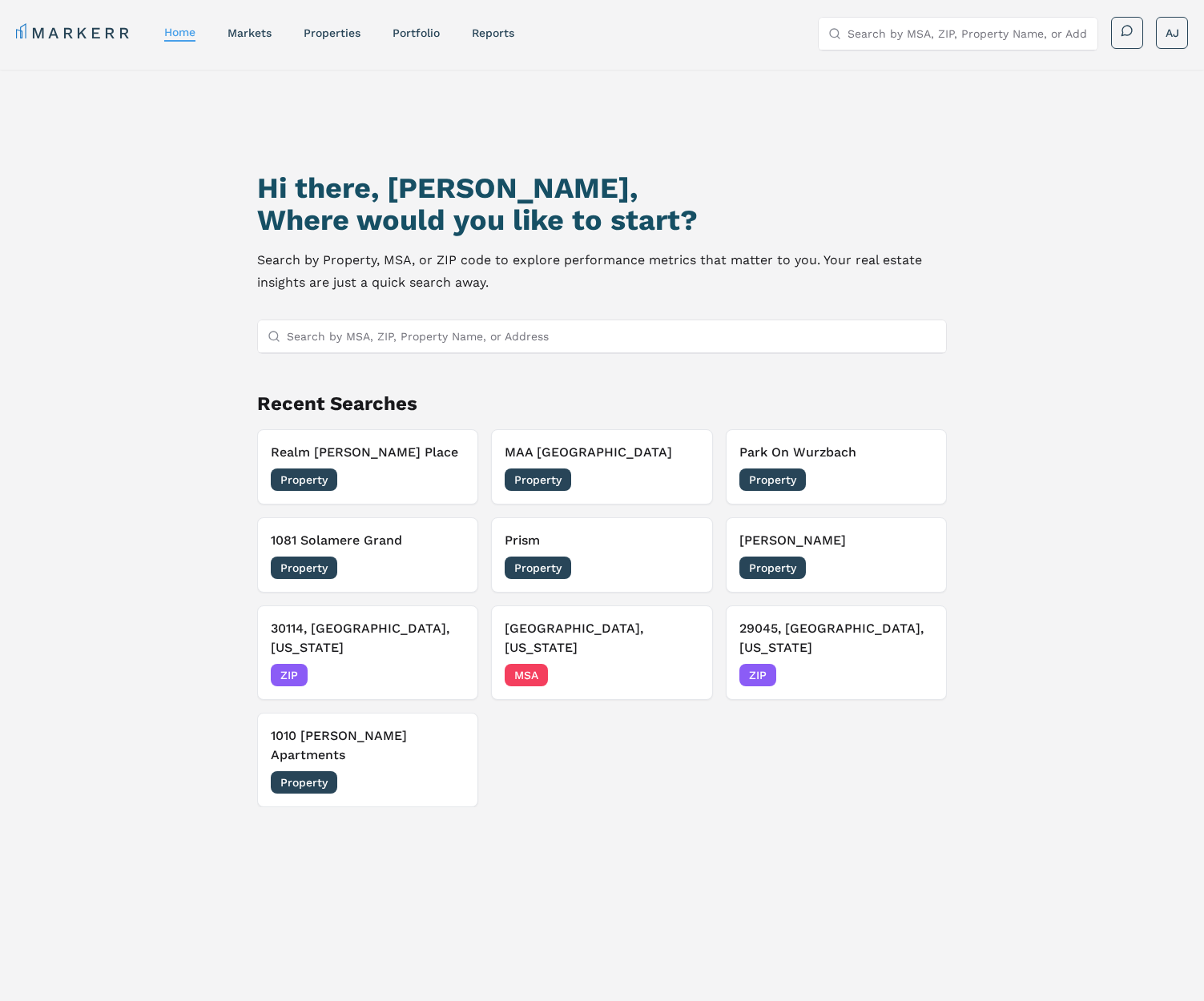
click at [1077, 421] on div "Hi there, [PERSON_NAME], Where would you like to start? Search by Property, MSA…" at bounding box center [602, 584] width 1204 height 1027
click at [243, 33] on link "markets" at bounding box center [249, 33] width 44 height 13
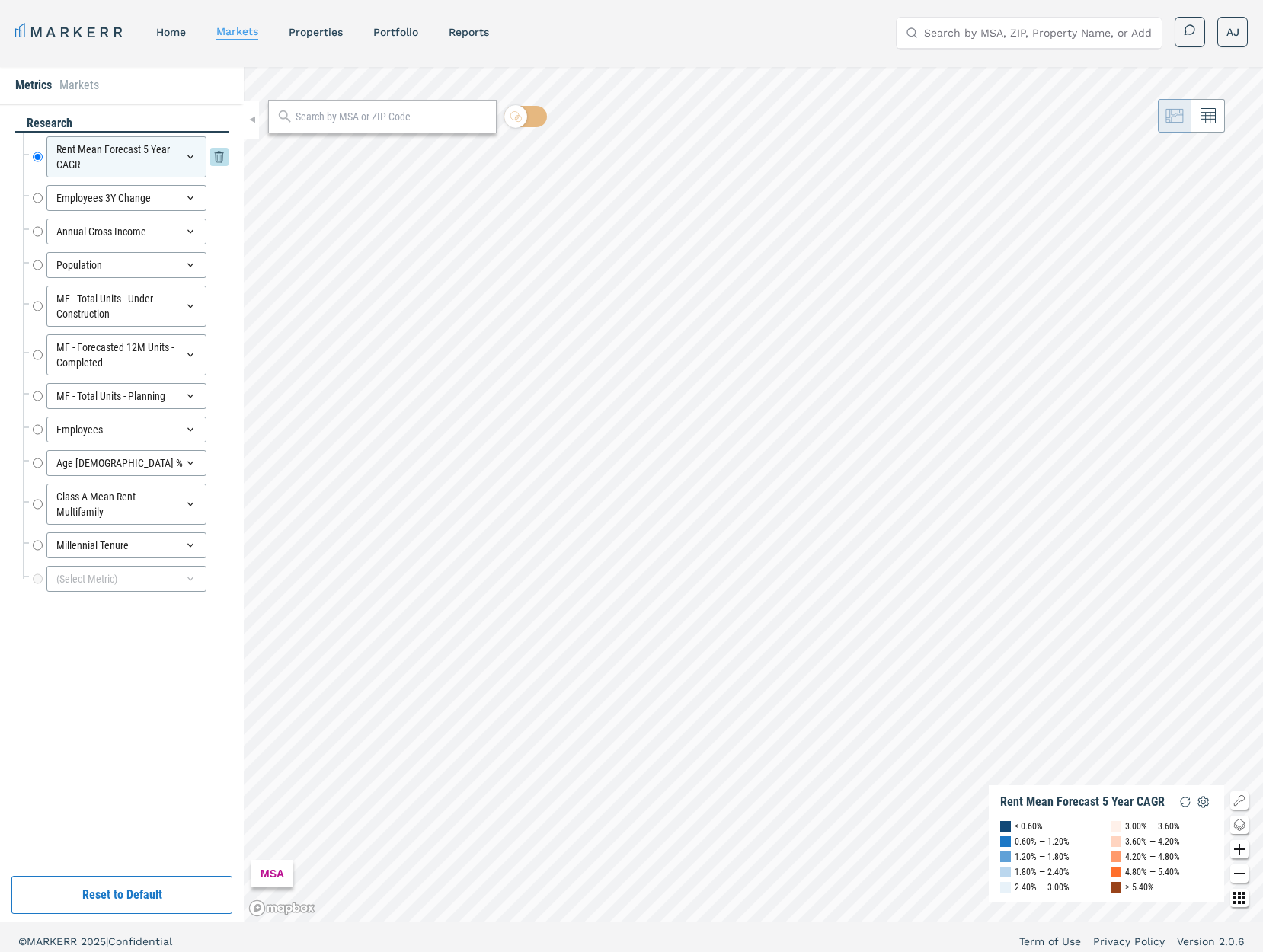
click at [173, 168] on div "Rent Mean Forecast 5 Year CAGR" at bounding box center [126, 156] width 160 height 41
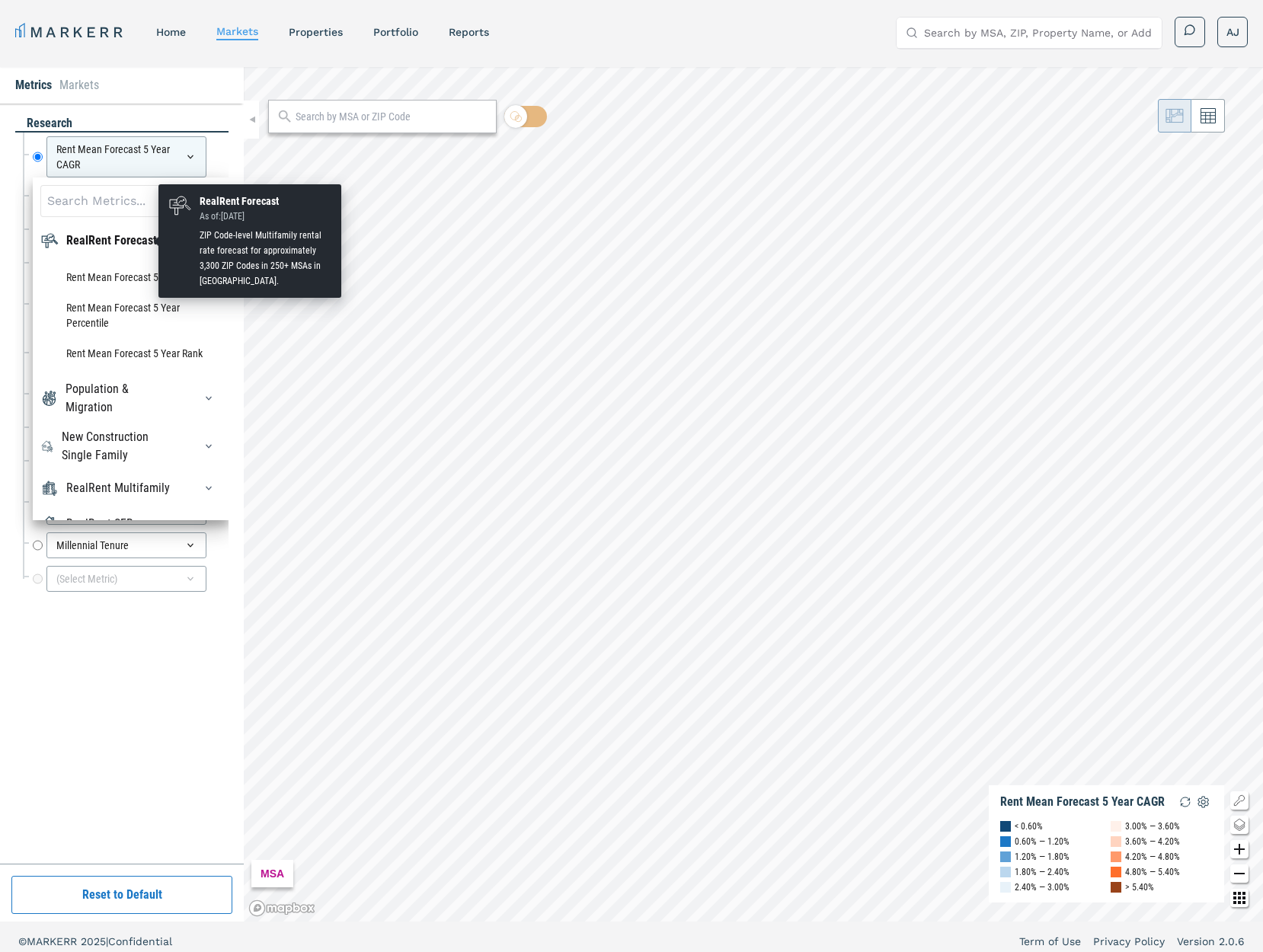
click at [133, 242] on div "RealRent Forecast" at bounding box center [111, 241] width 91 height 19
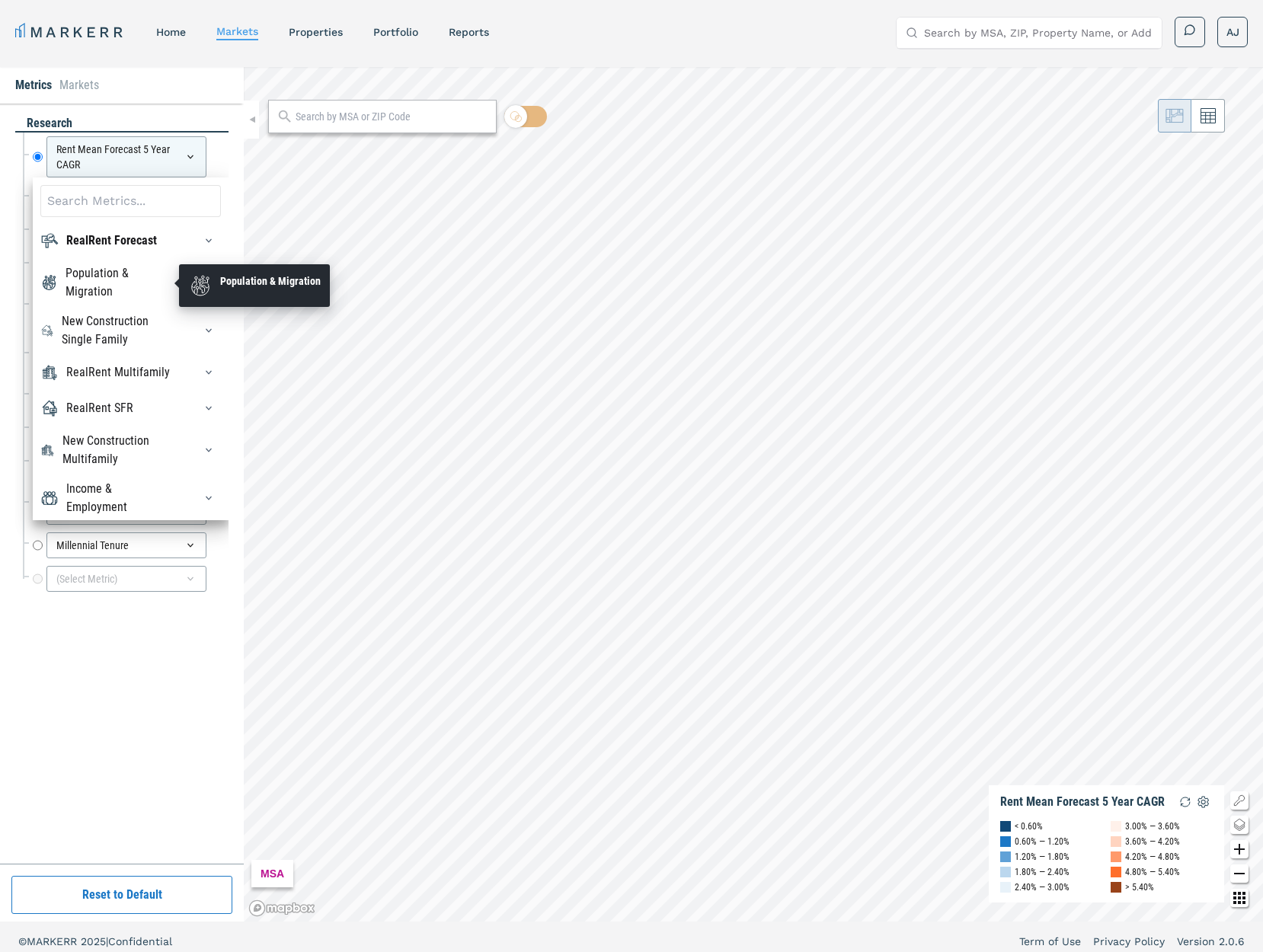
click at [106, 283] on div "Population & Migration" at bounding box center [121, 282] width 110 height 36
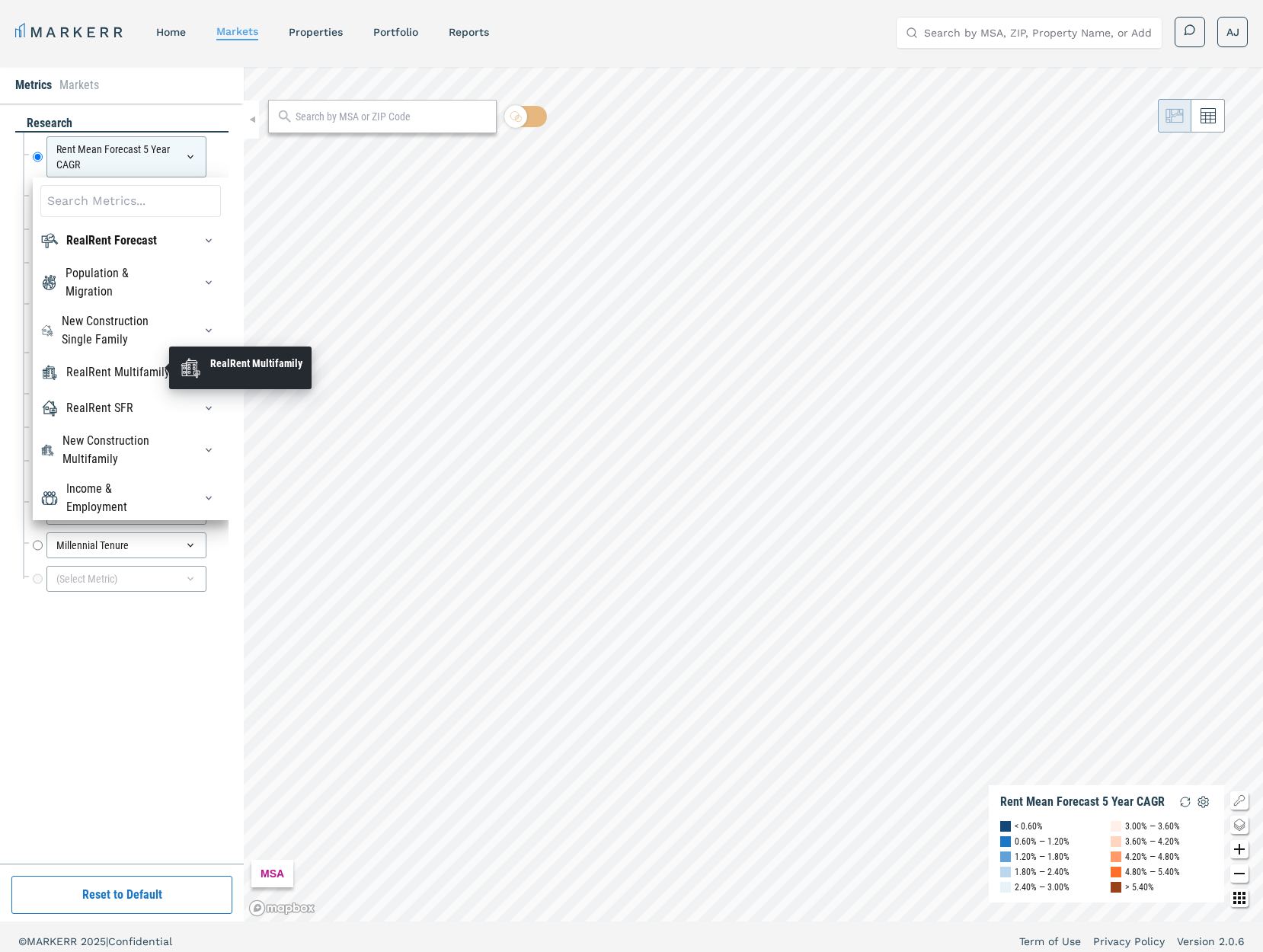
scroll to position [27, 0]
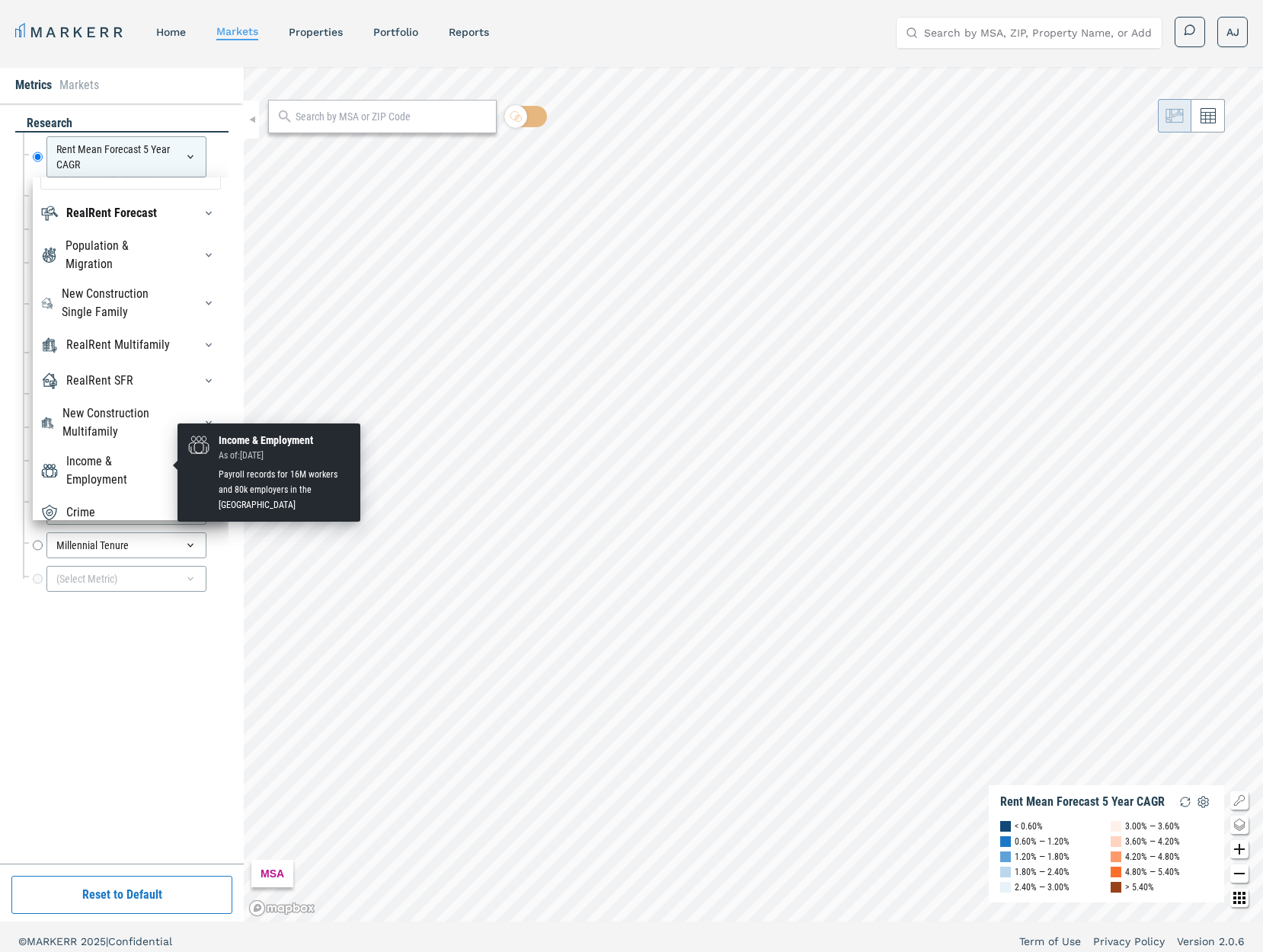
click at [118, 467] on div "Income & Employment" at bounding box center [121, 471] width 109 height 36
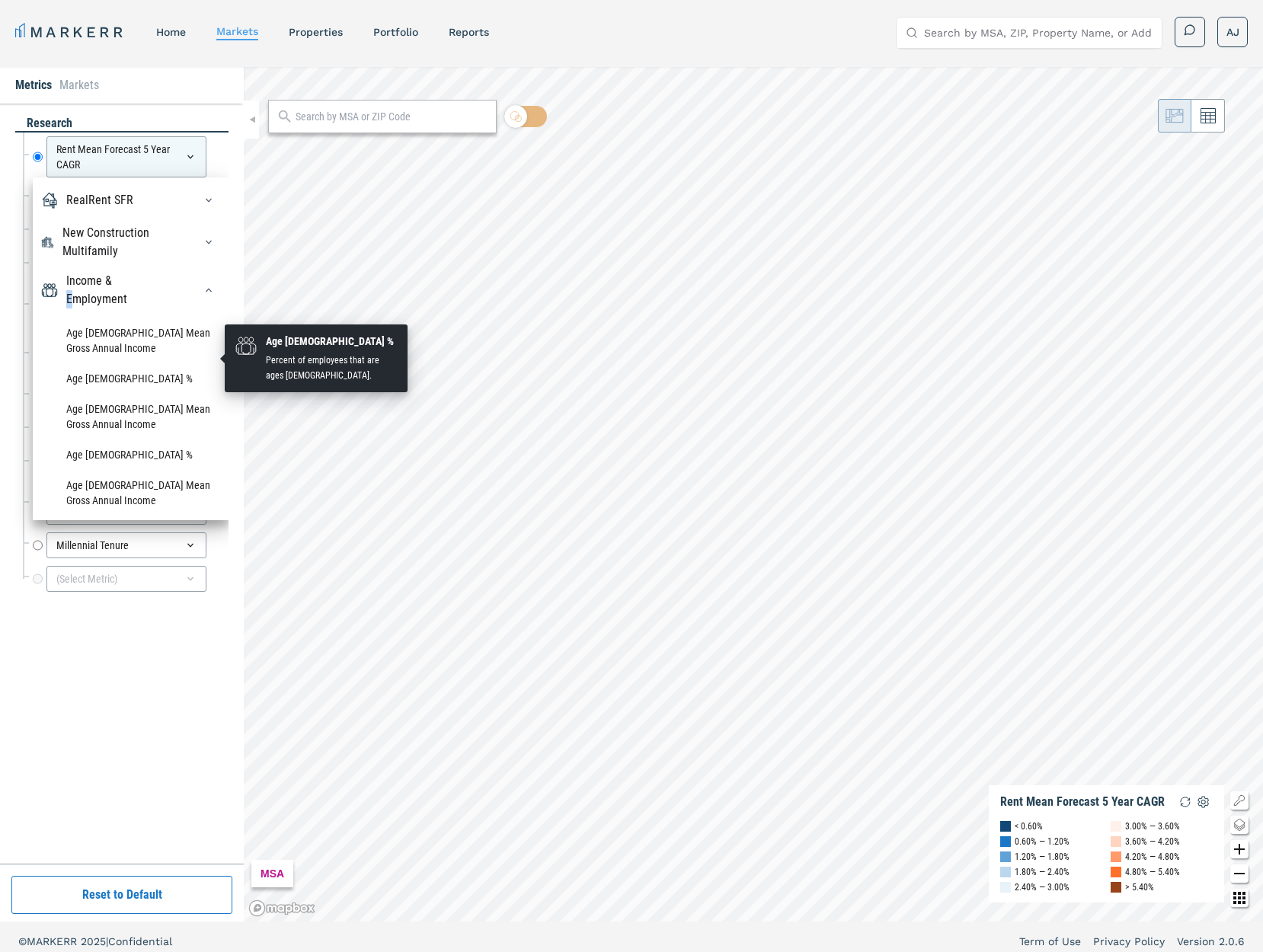
scroll to position [191, 0]
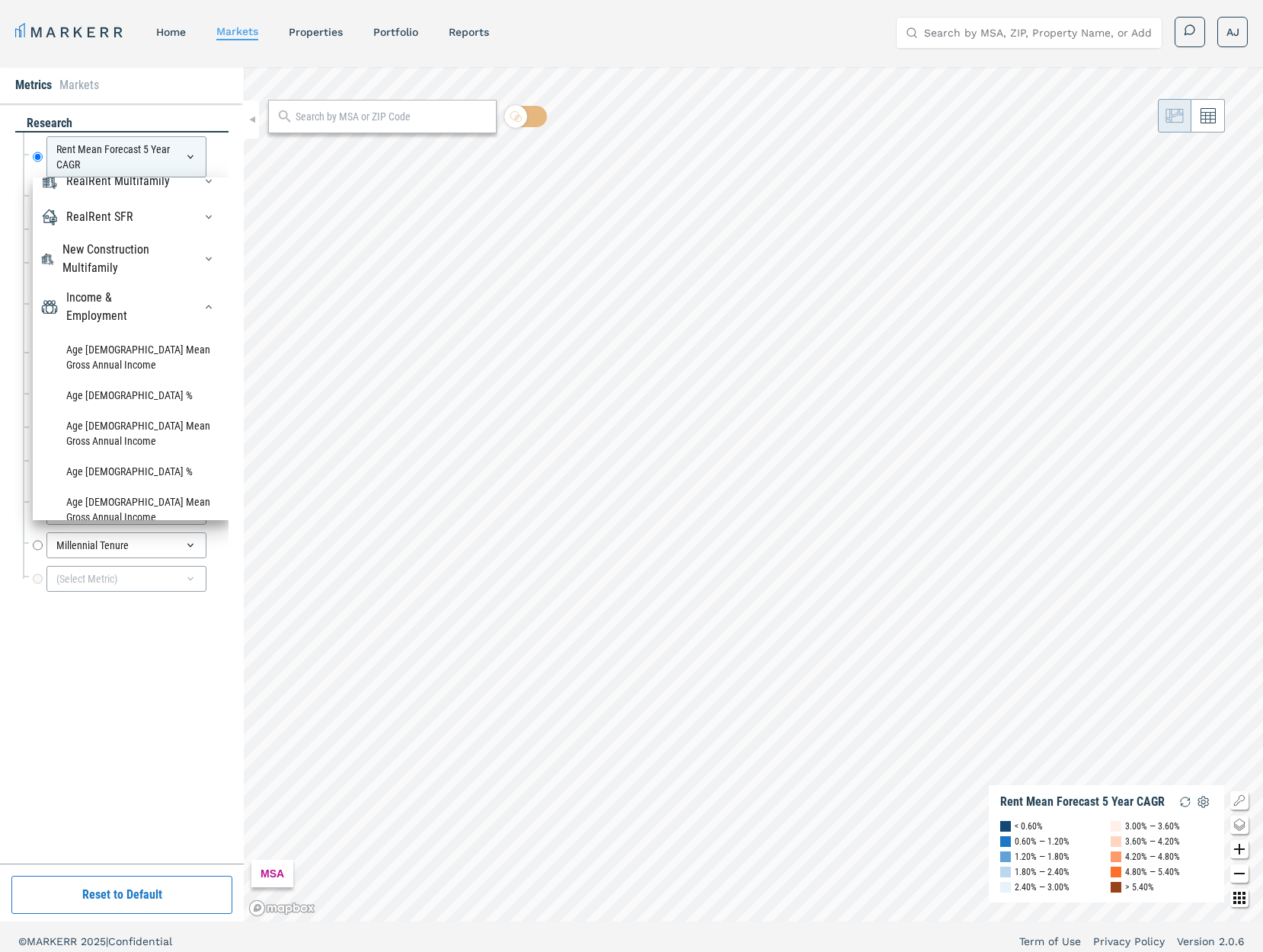
click at [118, 698] on div "research Rent Mean Forecast 5 Year CAGR Rent Mean Forecast 5 Year CAGR RealRent…" at bounding box center [122, 484] width 214 height 738
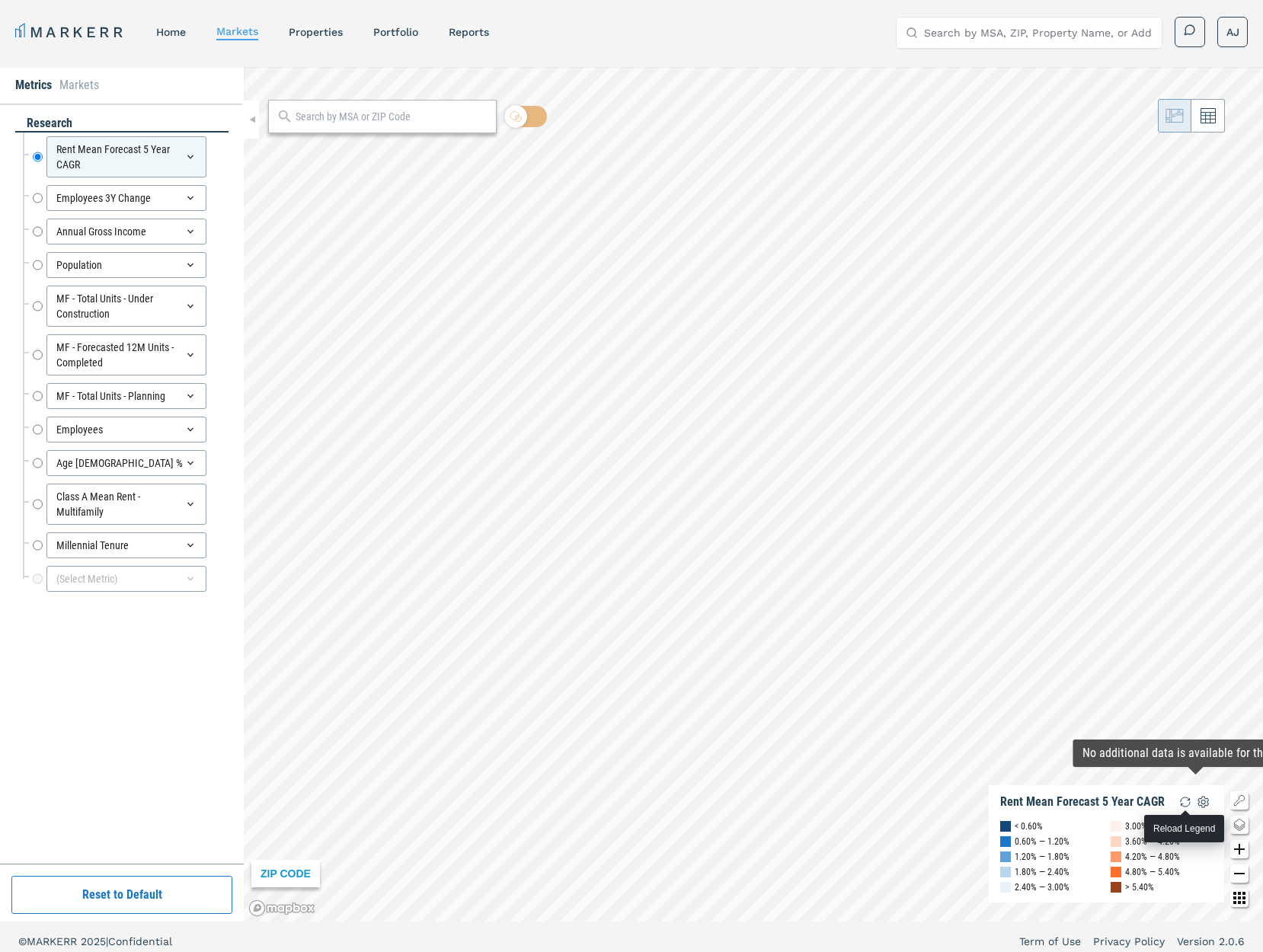
click at [1144, 802] on img "button" at bounding box center [1185, 802] width 19 height 19
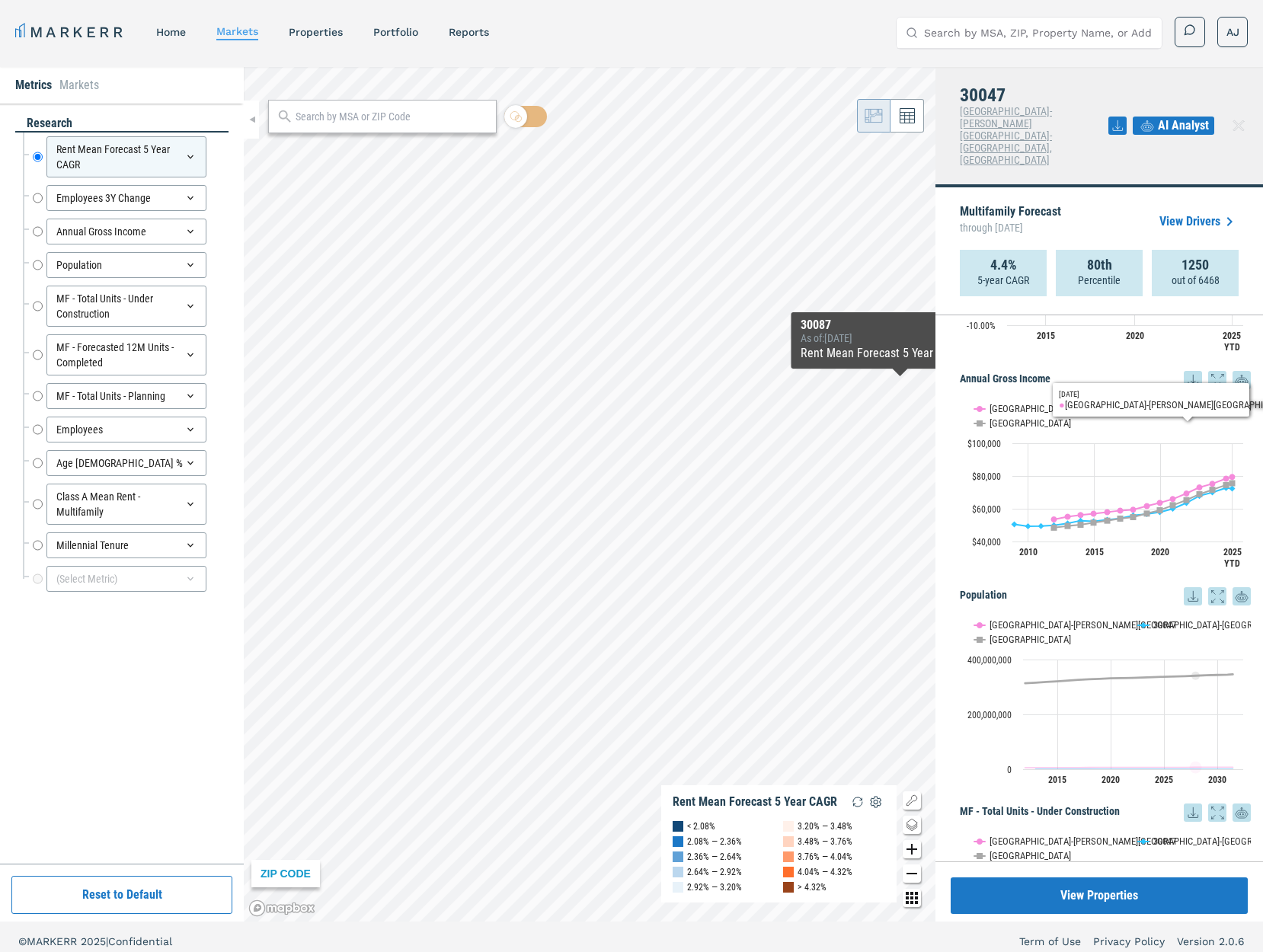
scroll to position [0, 0]
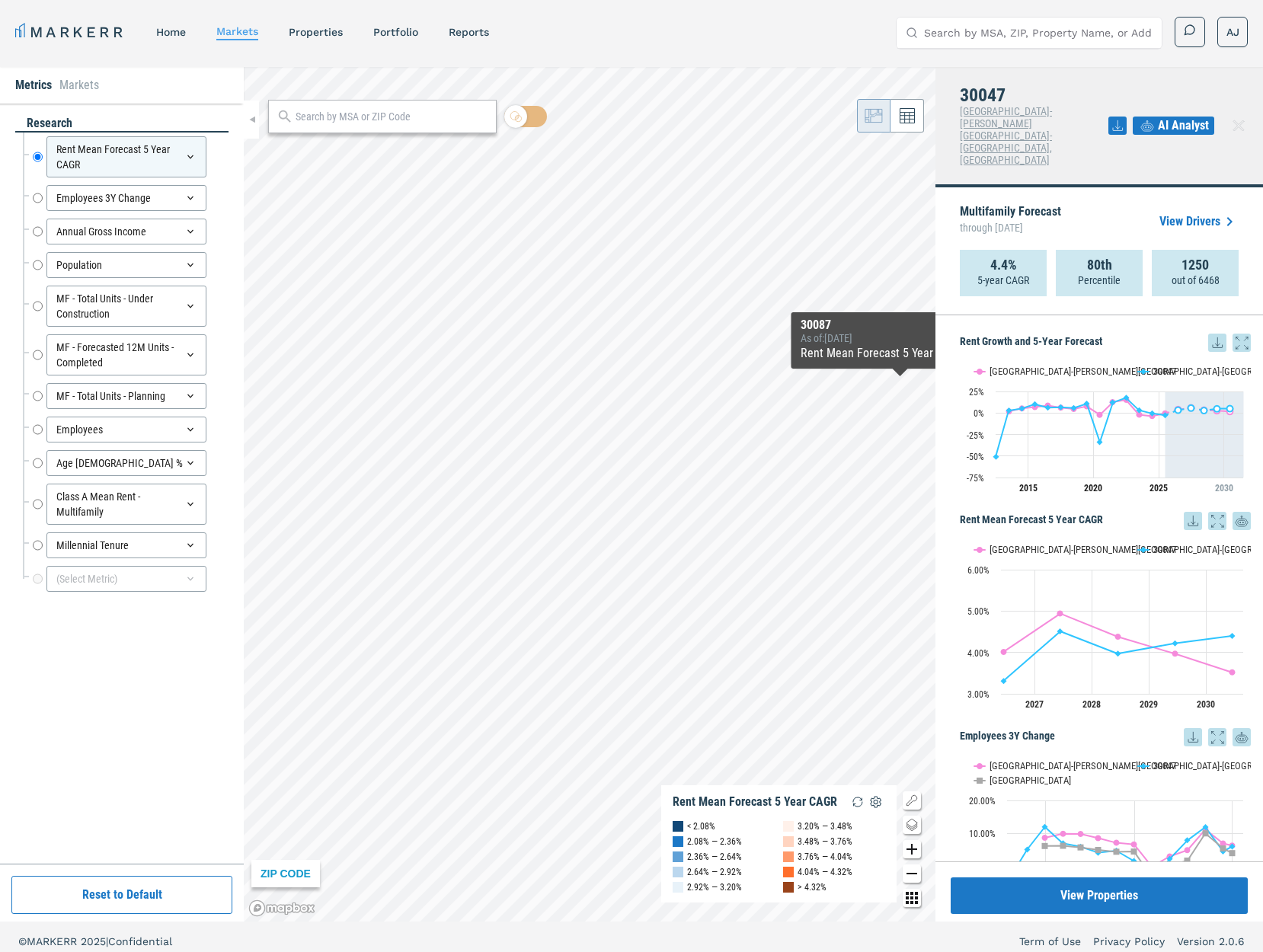
click at [1144, 117] on span "AI Analyst" at bounding box center [1183, 126] width 51 height 19
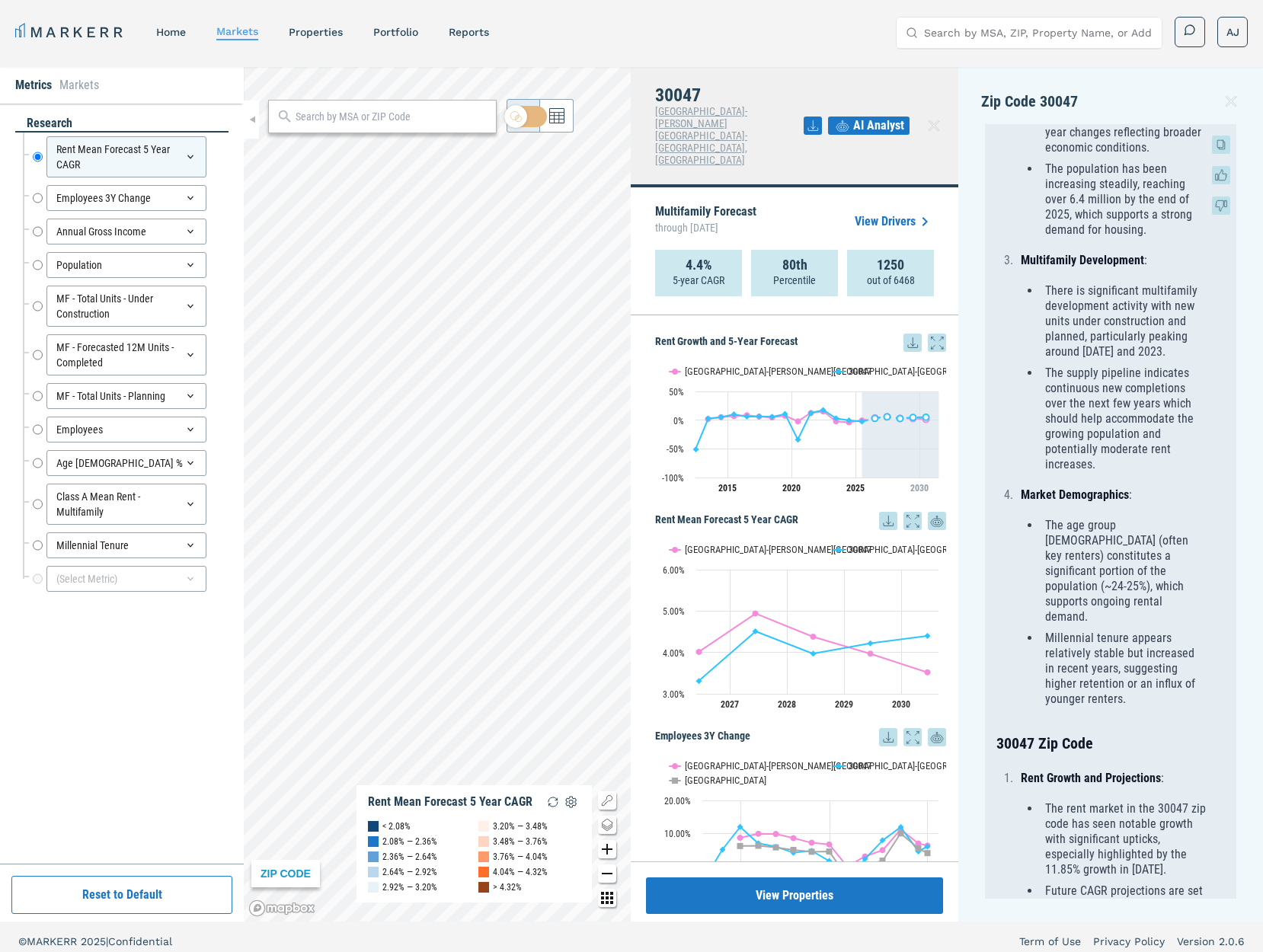
scroll to position [624, 0]
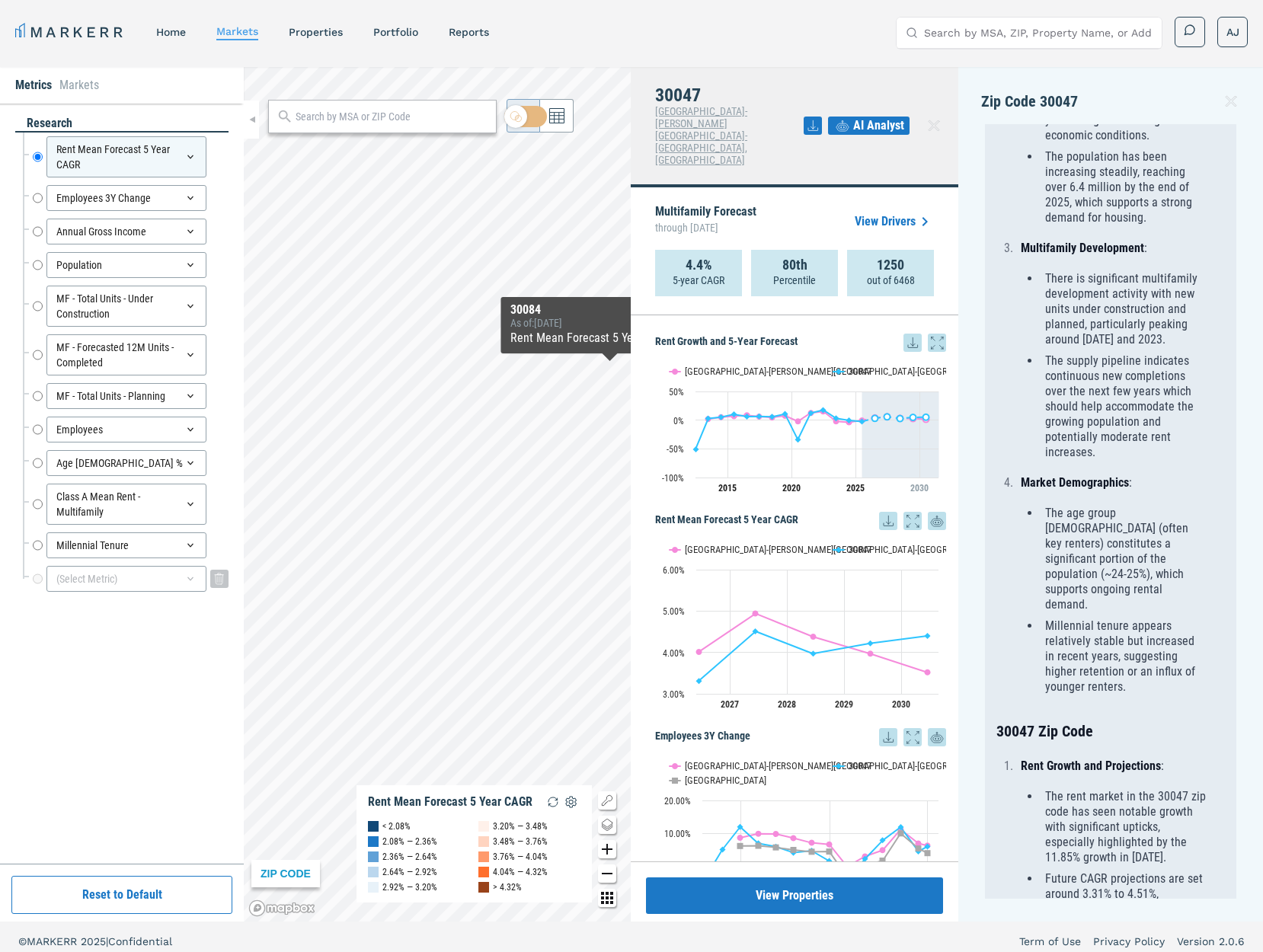
click at [142, 580] on div "(Select Metric)" at bounding box center [126, 578] width 160 height 26
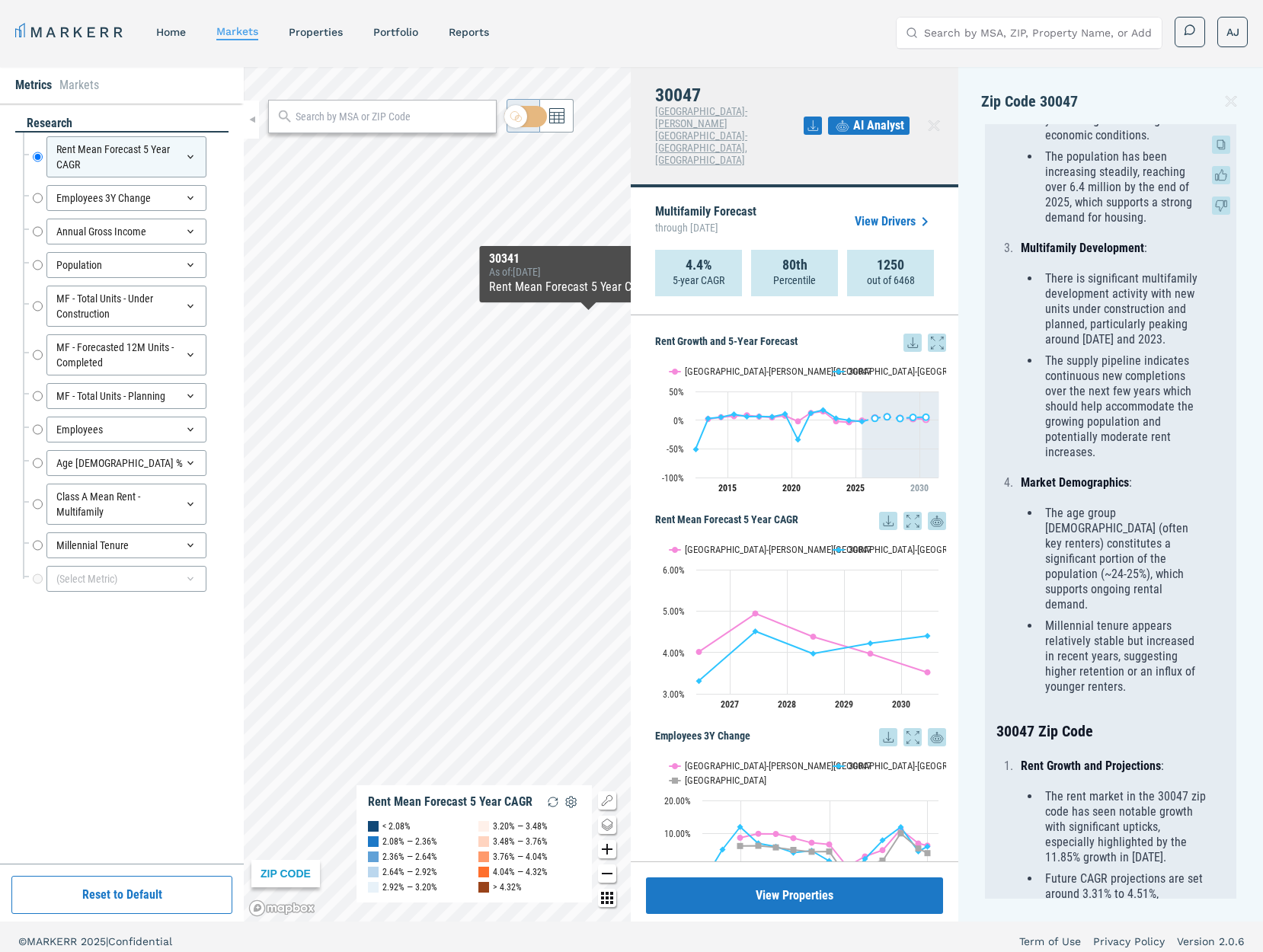
drag, startPoint x: 1200, startPoint y: 303, endPoint x: 1131, endPoint y: 271, distance: 76.1
click at [1144, 354] on li "The supply pipeline indicates continuous new completions over the next few year…" at bounding box center [1123, 407] width 166 height 107
click at [1144, 101] on icon at bounding box center [1231, 101] width 19 height 19
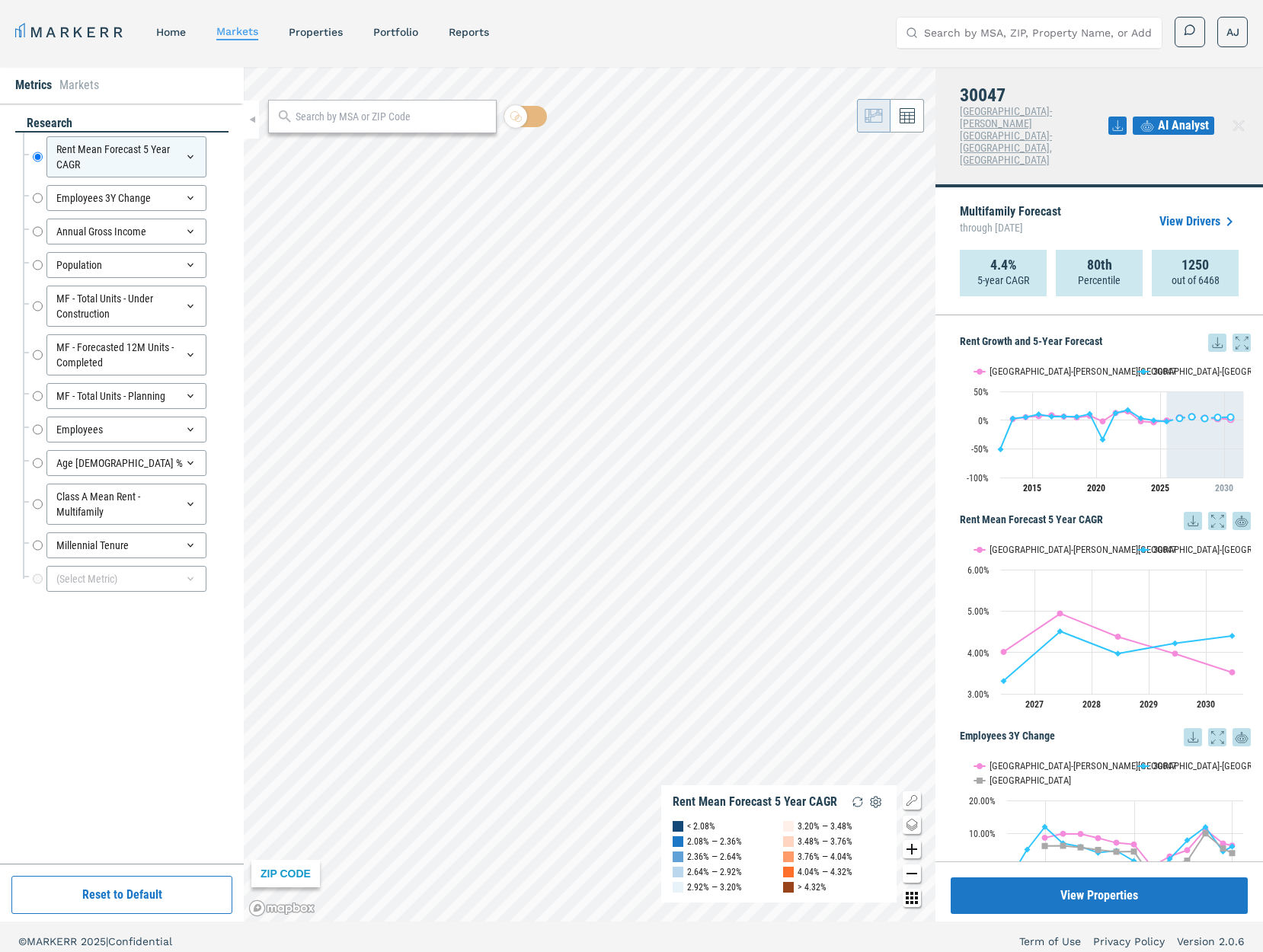
click at [1144, 213] on link "View Drivers" at bounding box center [1199, 222] width 79 height 19
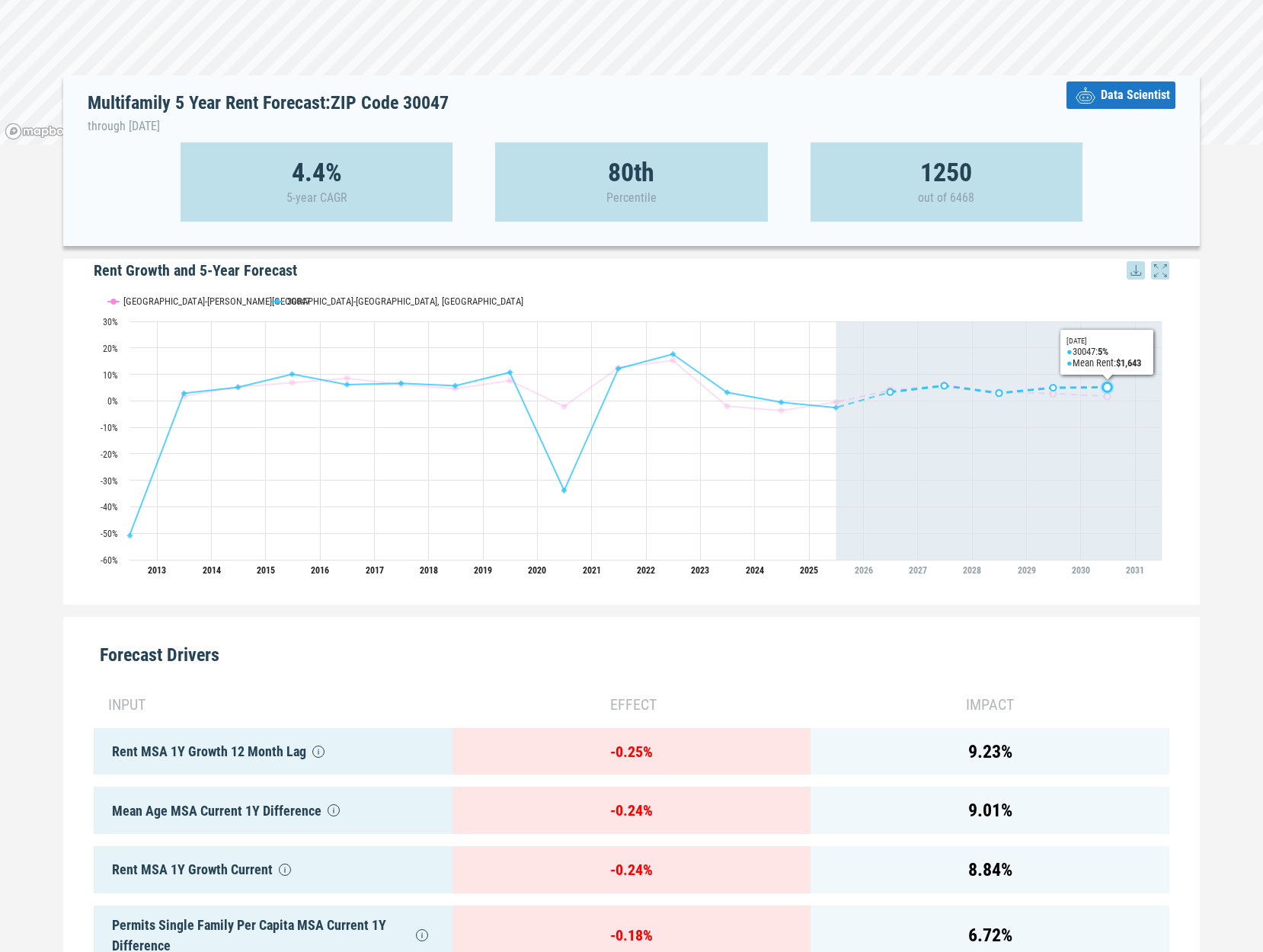
scroll to position [166, 0]
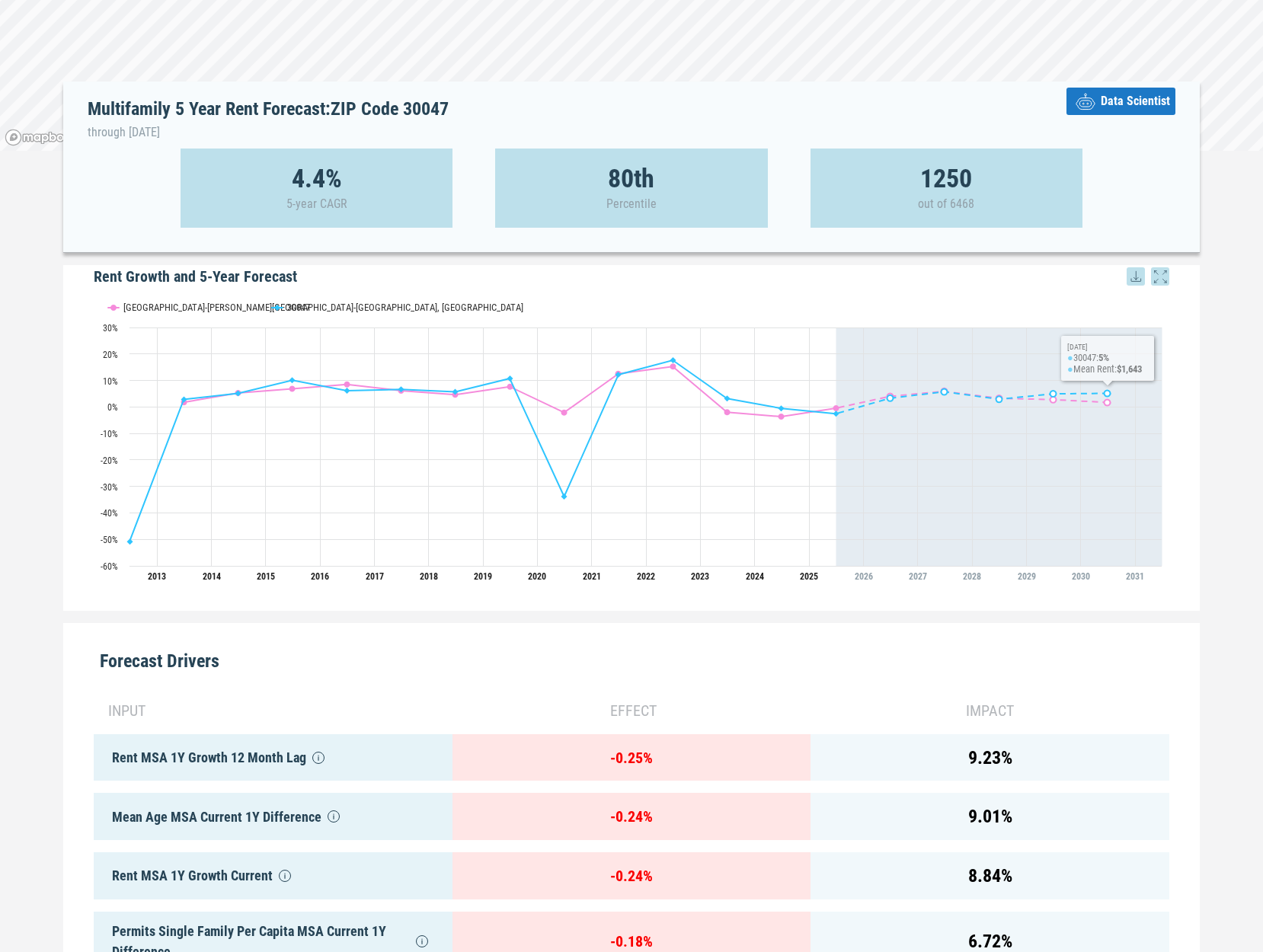
click at [1124, 101] on span "Data Scientist" at bounding box center [1135, 101] width 70 height 19
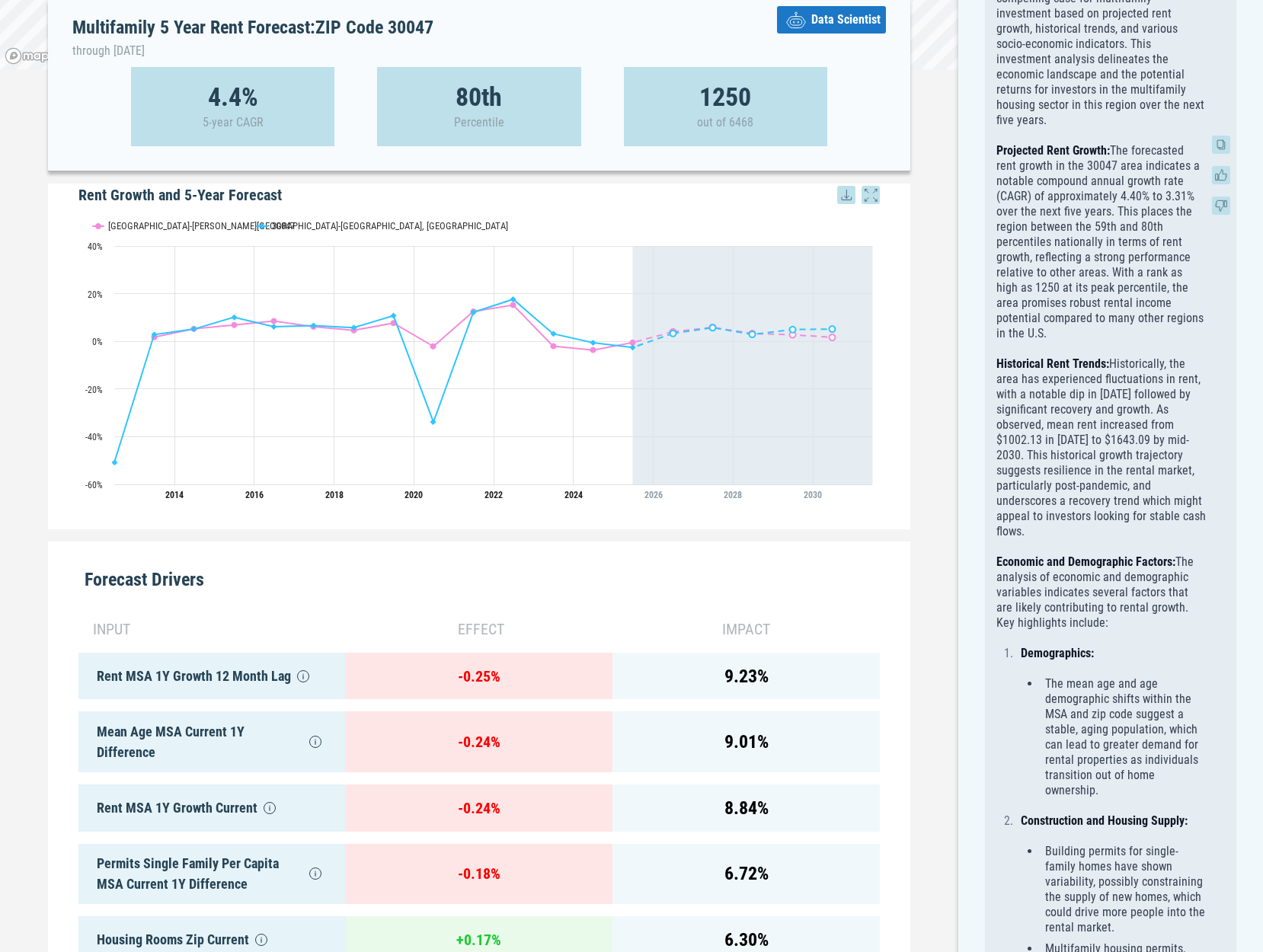
scroll to position [0, 0]
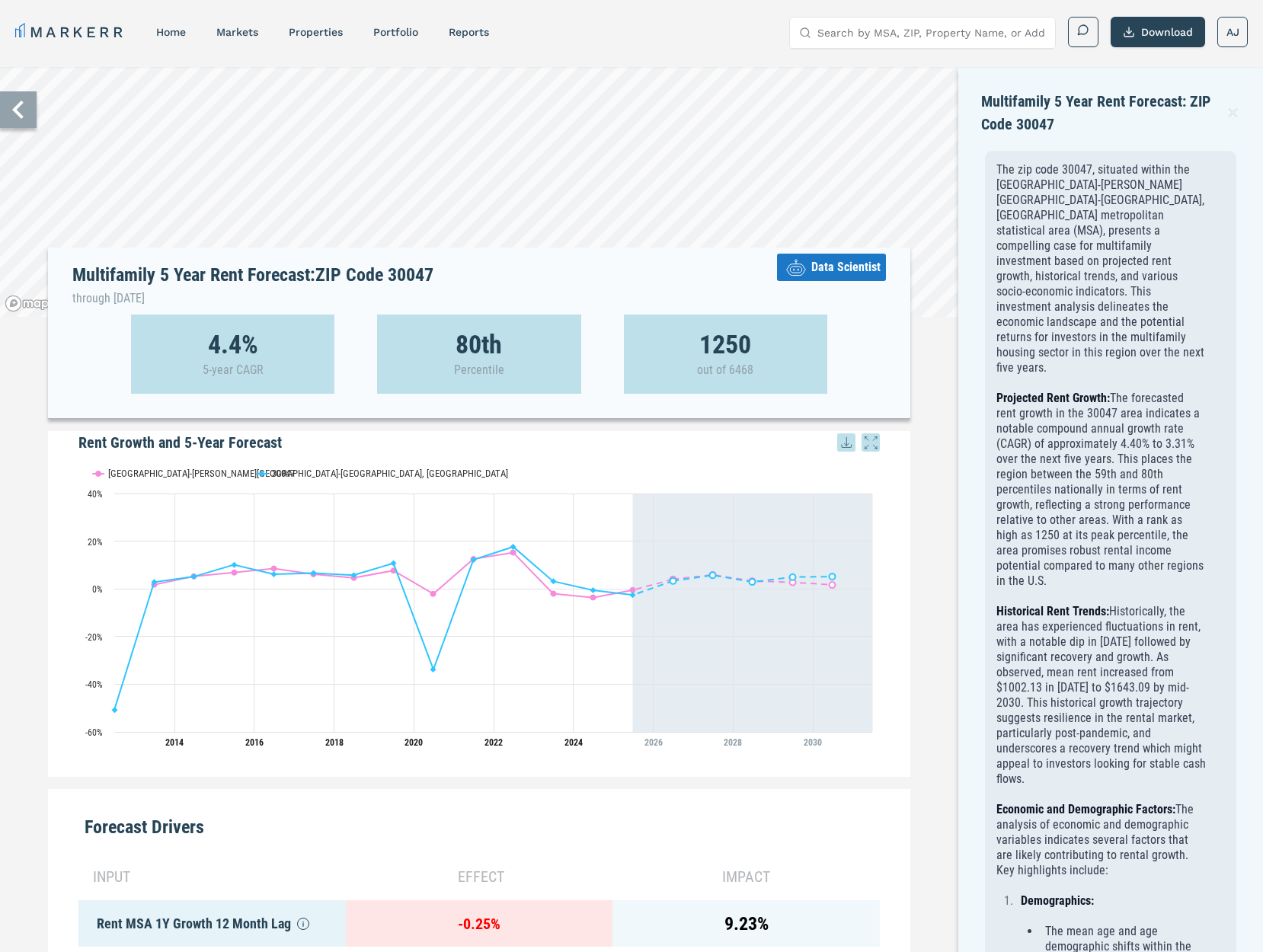
click at [1144, 114] on icon at bounding box center [1232, 112] width 9 height 9
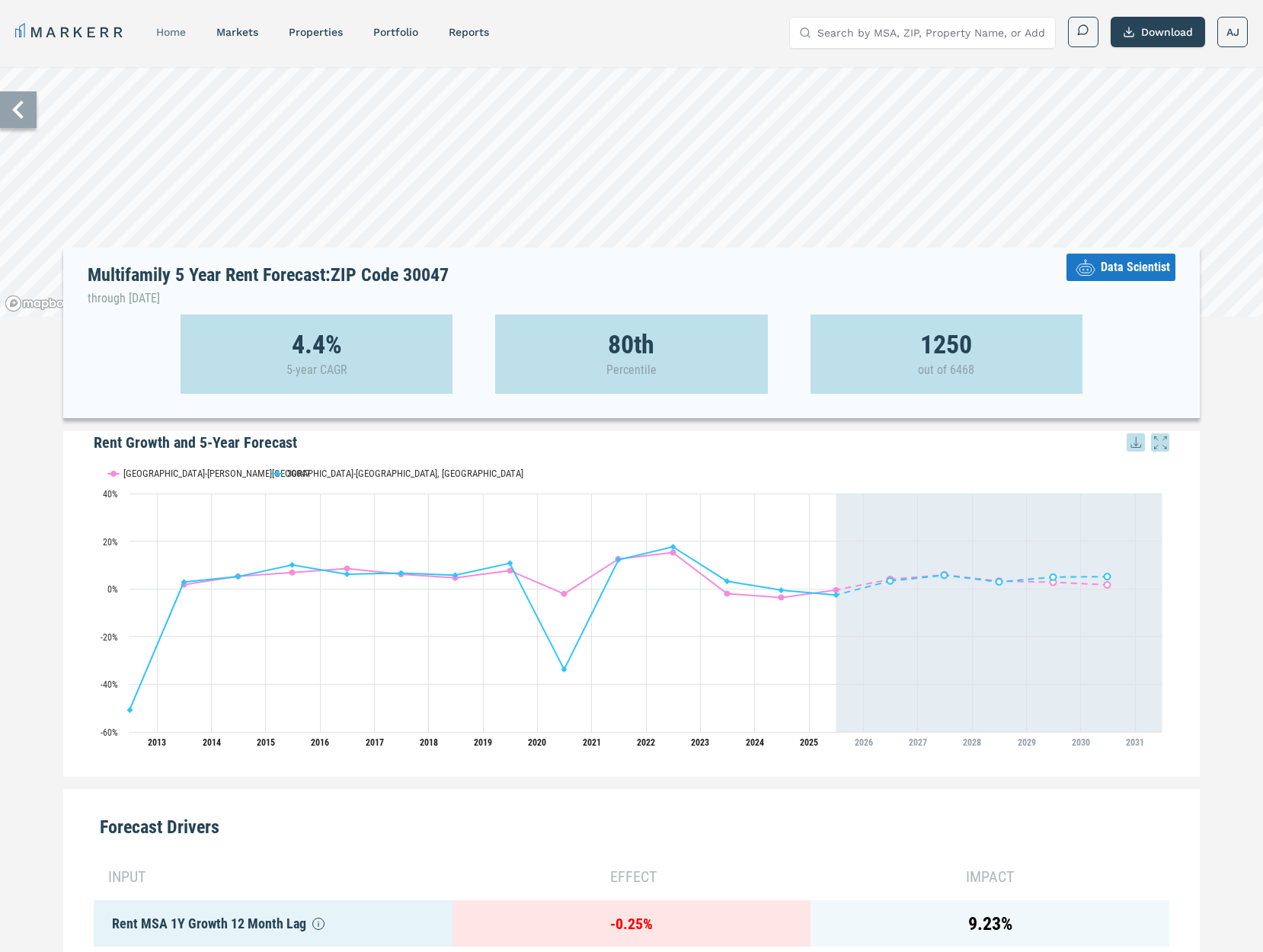
click at [169, 30] on link "home" at bounding box center [171, 32] width 29 height 12
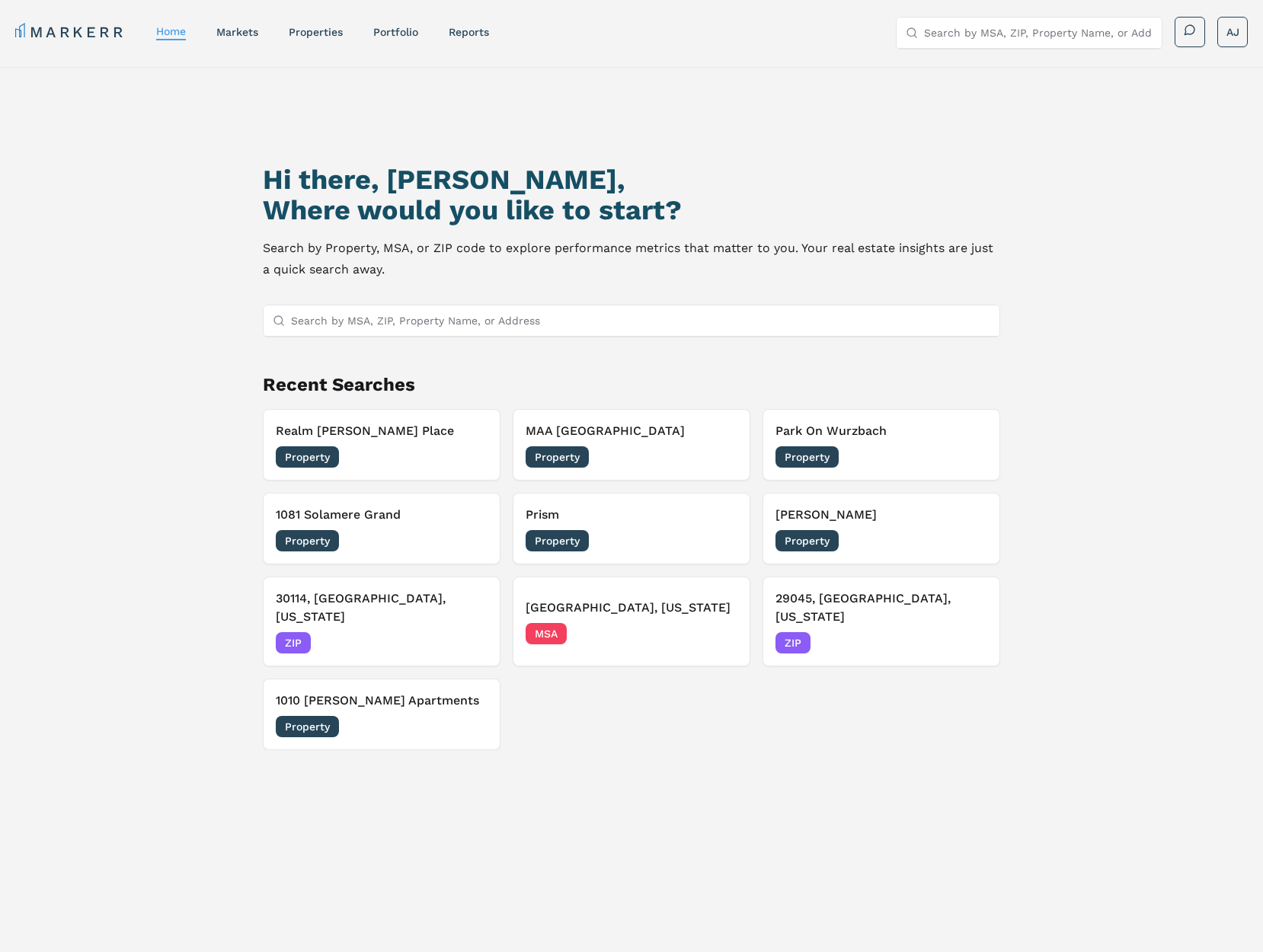
click at [355, 246] on p "Search by Property, MSA, or ZIP code to explore performance metrics that matter…" at bounding box center [632, 259] width 738 height 43
click at [242, 211] on div "Hi there, [PERSON_NAME], Where would you like to start? Search by Property, MSA…" at bounding box center [632, 567] width 885 height 952
click at [442, 276] on p "Search by Property, MSA, or ZIP code to explore performance metrics that matter…" at bounding box center [632, 259] width 738 height 43
